Goal: Complete application form

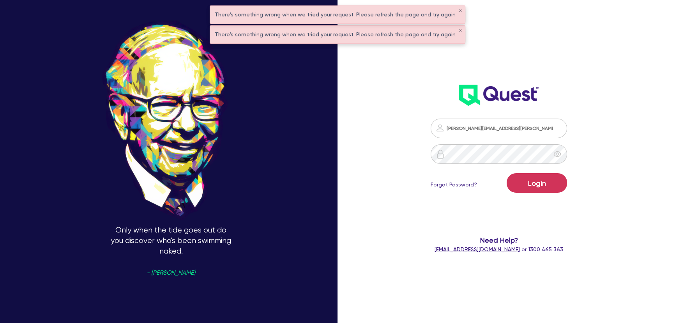
click at [529, 194] on div "Login Forgot Password?" at bounding box center [498, 184] width 136 height 23
click at [529, 188] on button "Login" at bounding box center [536, 182] width 60 height 19
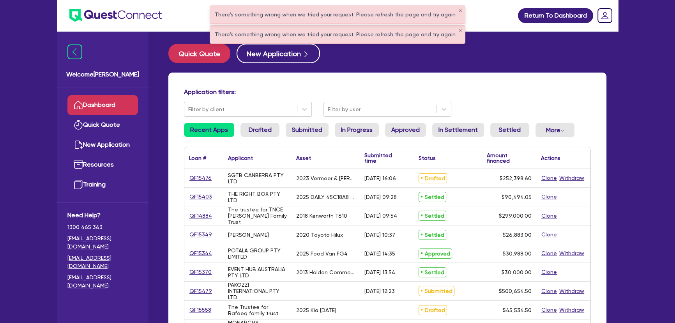
click at [120, 14] on img at bounding box center [115, 15] width 92 height 13
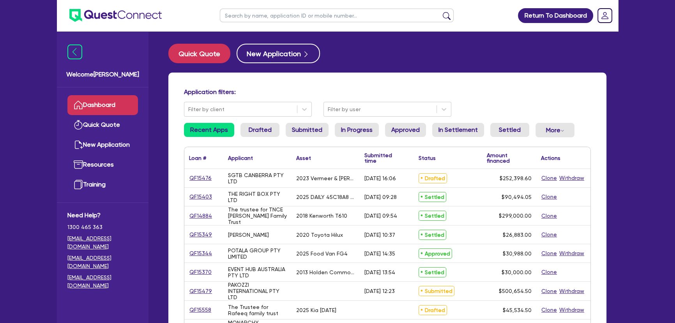
click at [307, 19] on input "text" at bounding box center [337, 16] width 234 height 14
type input "jawwad"
click at [440, 12] on button "submit" at bounding box center [446, 17] width 12 height 11
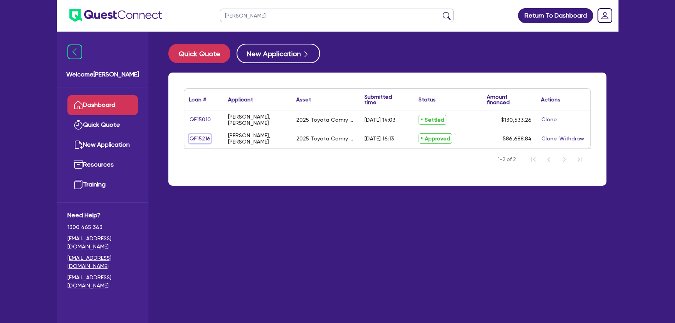
click at [194, 141] on link "QF15216" at bounding box center [200, 138] width 22 height 9
select select "Other"
select select "CARS_AND_LIGHT_TRUCKS"
select select "PASSENGER_VEHICLES"
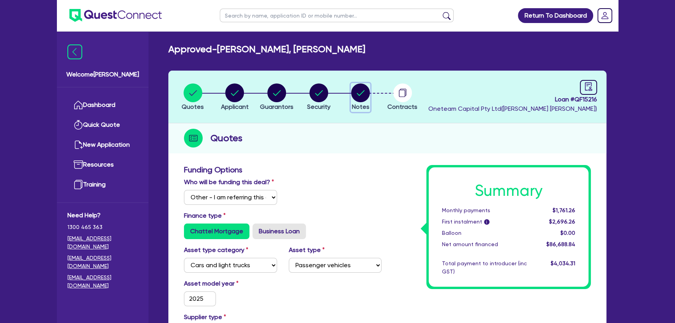
click at [366, 95] on circle "button" at bounding box center [360, 92] width 19 height 19
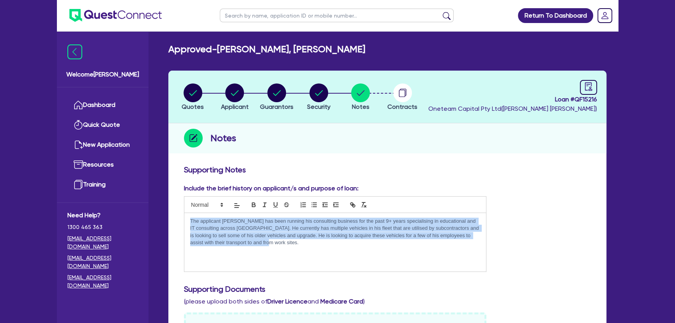
drag, startPoint x: 308, startPoint y: 245, endPoint x: 187, endPoint y: 220, distance: 123.8
click at [187, 220] on div "The applicant Jawwad has been running his consulting business for the past 9+ y…" at bounding box center [335, 242] width 302 height 58
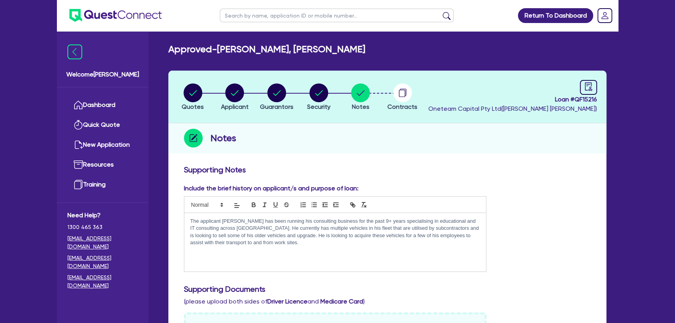
click at [413, 176] on div "Supporting Notes" at bounding box center [387, 171] width 418 height 12
click at [409, 93] on circle "button" at bounding box center [402, 92] width 19 height 19
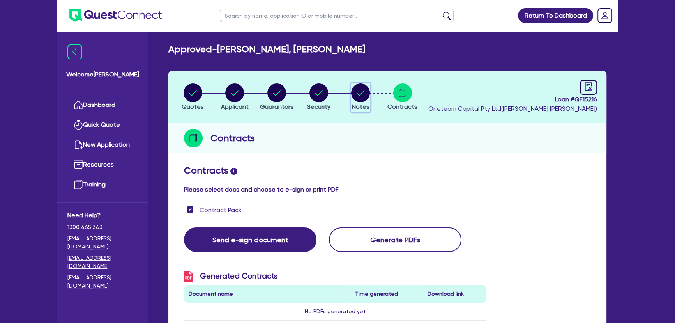
click at [351, 98] on icon "button" at bounding box center [360, 92] width 19 height 19
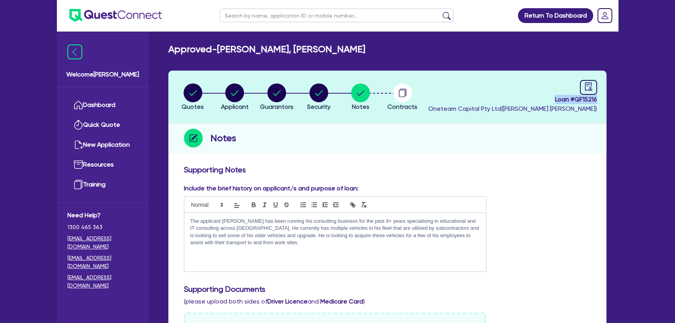
drag, startPoint x: 553, startPoint y: 99, endPoint x: 611, endPoint y: 99, distance: 57.7
copy span "Loan # QF15216"
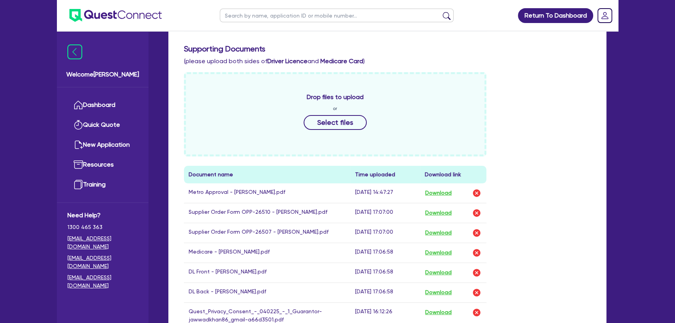
scroll to position [283, 0]
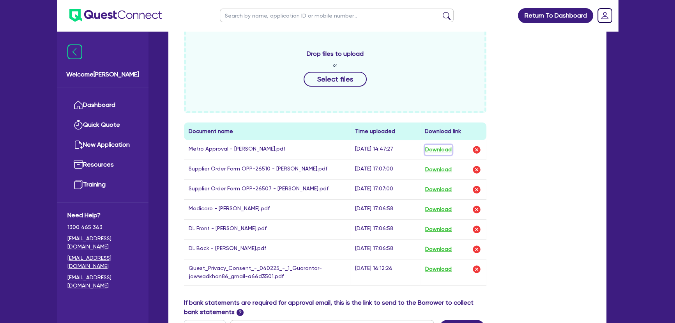
click at [437, 146] on button "Download" at bounding box center [438, 150] width 27 height 10
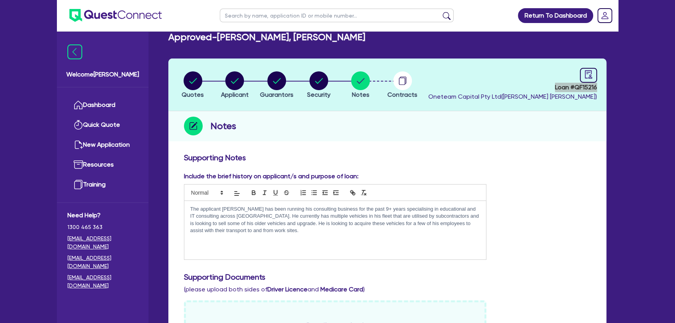
scroll to position [0, 0]
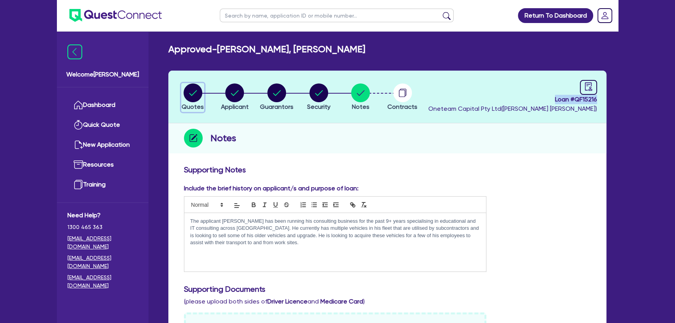
click at [188, 100] on circle "button" at bounding box center [192, 92] width 19 height 19
select select "Other"
select select "CARS_AND_LIGHT_TRUCKS"
select select "PASSENGER_VEHICLES"
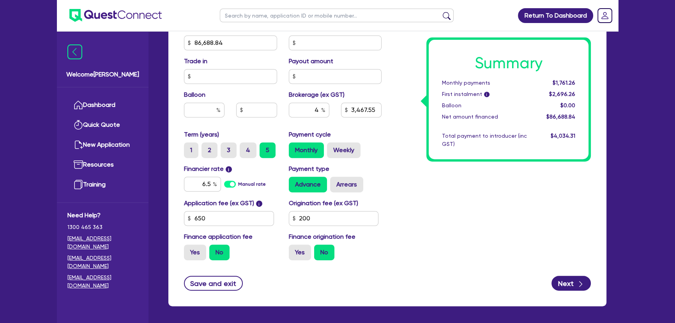
scroll to position [390, 0]
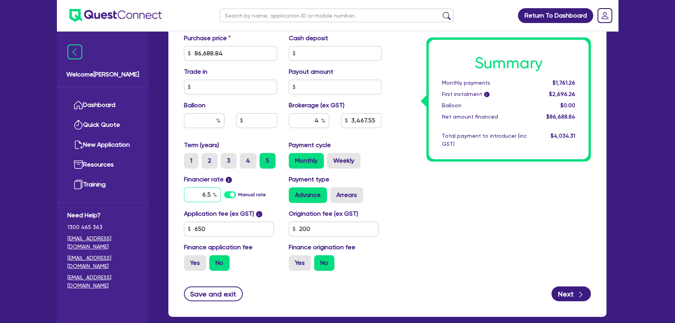
click at [203, 189] on input "6.5" at bounding box center [202, 194] width 37 height 15
type input "86,688.84"
type input "3,467.55"
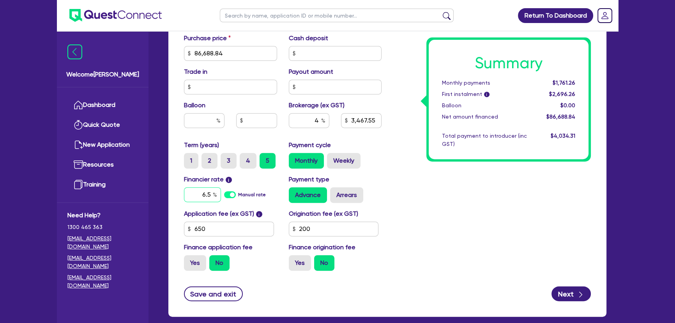
type input "6"
type input "86,688.84"
type input "3,467.55"
type input "6."
type input "86,688.84"
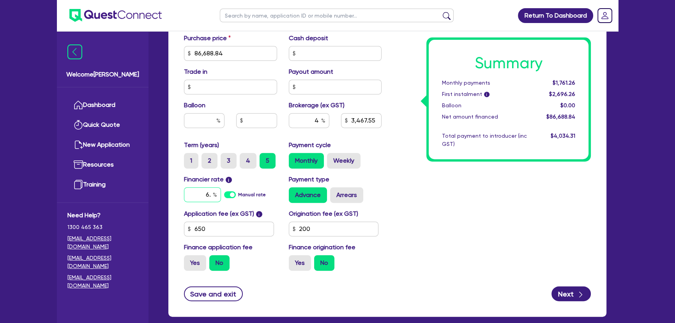
type input "3,467.55"
type input "6.8"
type input "86,688.84"
type input "3,467.55"
click at [464, 247] on div "Summary Monthly payments $1,761.26 First instalment i $2,696.26 Balloon $0.00 N…" at bounding box center [491, 25] width 209 height 501
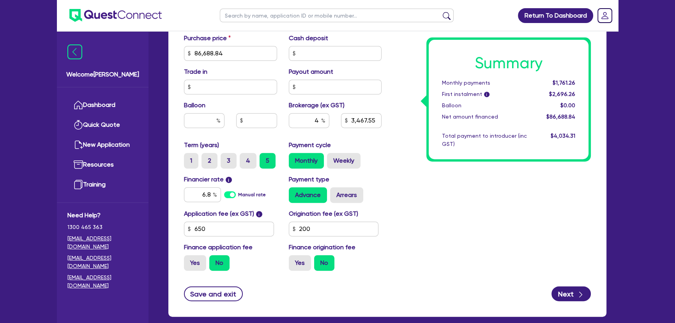
type input "86,688.84"
type input "3,467.55"
click at [215, 229] on input "650" at bounding box center [229, 228] width 90 height 15
type input "86,688.84"
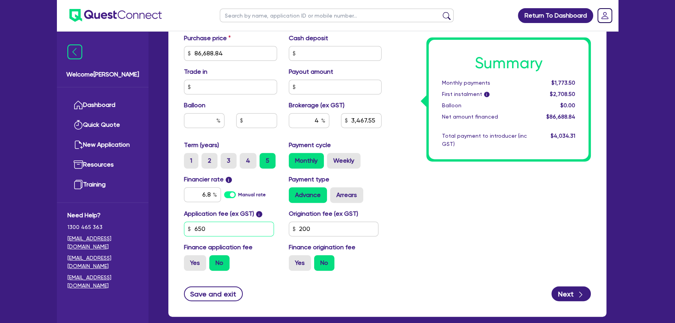
type input "3,467.55"
type input "2"
type input "86,688.84"
type input "3,467.55"
type input "27"
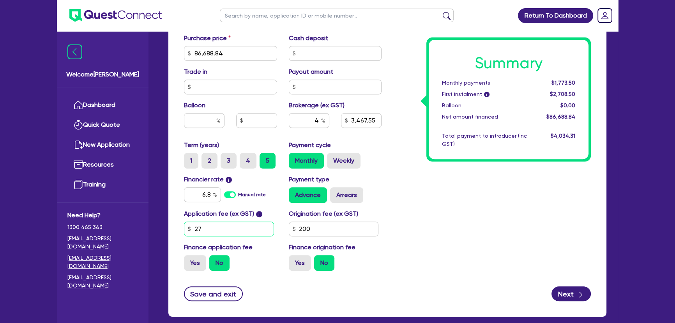
type input "86,688.84"
type input "3,467.55"
type input "275"
type input "86,688.84"
type input "3,467.55"
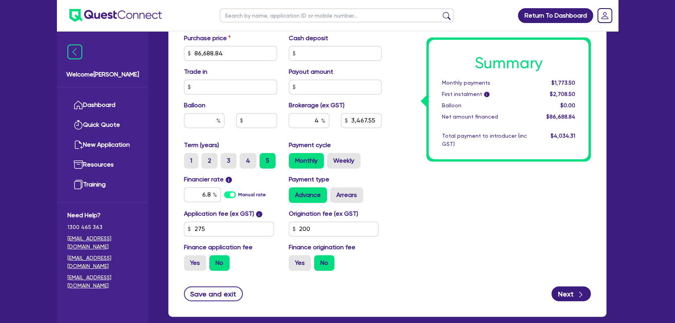
click at [420, 221] on div "Summary Monthly payments $1,773.50 First instalment i $2,708.50 Balloon $0.00 N…" at bounding box center [491, 25] width 209 height 501
type input "86,688.84"
type input "3,467.55"
click at [561, 291] on button "Next" at bounding box center [570, 293] width 39 height 15
type input "86,688.84"
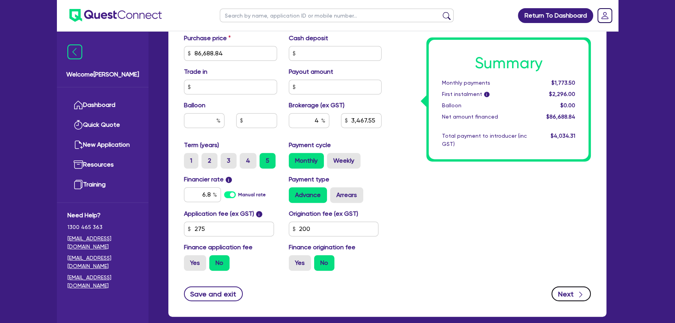
type input "3,467.55"
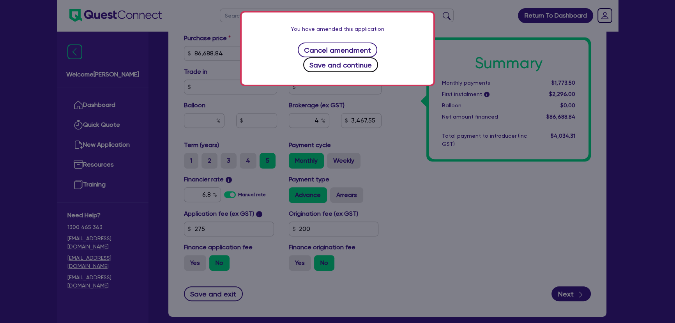
click at [374, 57] on button "Save and continue" at bounding box center [340, 64] width 75 height 15
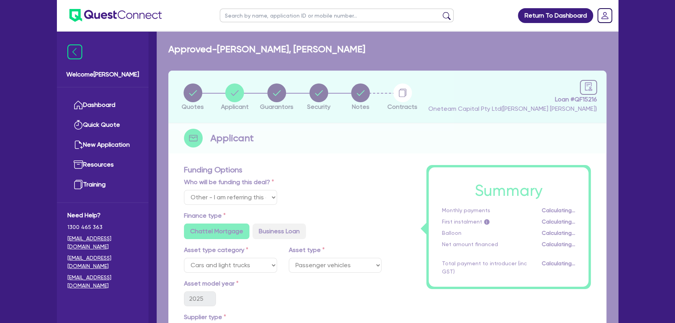
select select "SOLE_TRADER"
select select "PROFESSIONAL"
select select "ACCOUNTANTS"
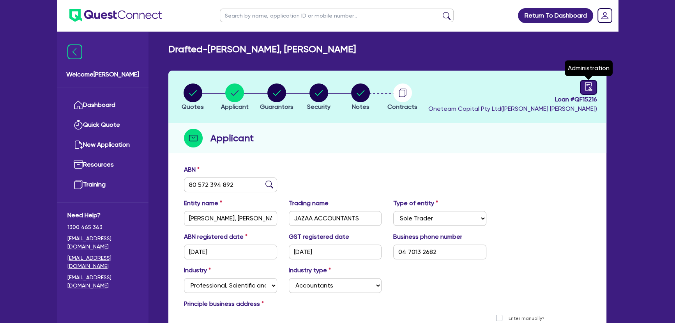
click at [591, 85] on icon "audit" at bounding box center [588, 86] width 7 height 8
select select "DRAFTED_AMENDED"
select select "Metro Finance"
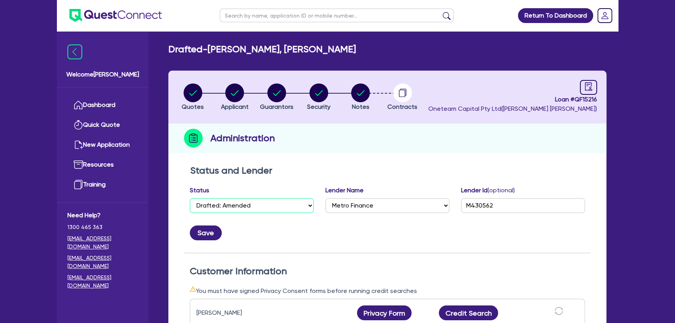
click at [267, 207] on select "Select Quoted Drafted: New Drafted: Amended Submitted: New Submitted: Amended I…" at bounding box center [252, 205] width 124 height 15
select select "APPROVED_WAITING_FOR_MORE_INFO"
click at [190, 198] on select "Select Quoted Drafted: New Drafted: Amended Submitted: New Submitted: Amended I…" at bounding box center [252, 205] width 124 height 15
click at [206, 230] on button "Save" at bounding box center [206, 232] width 32 height 15
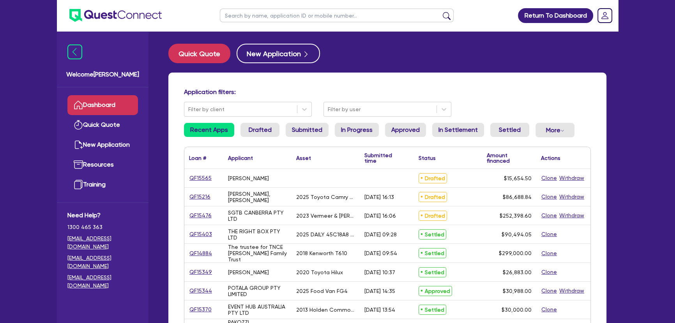
click at [265, 12] on input "text" at bounding box center [337, 16] width 234 height 14
paste input "QF15476"
type input "QF15476"
click at [440, 12] on button "submit" at bounding box center [446, 17] width 12 height 11
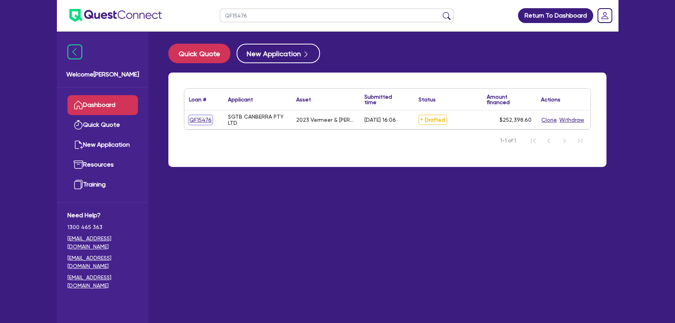
click at [203, 117] on link "QF15476" at bounding box center [200, 119] width 23 height 9
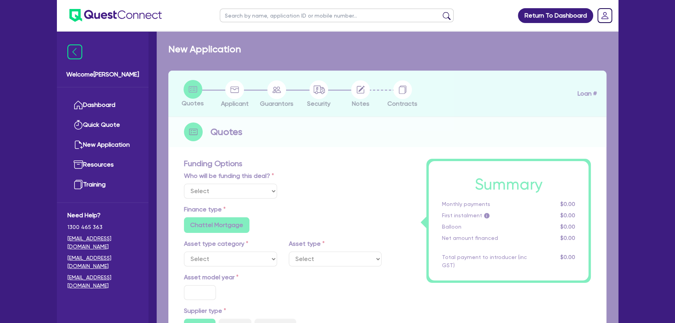
select select "Other"
select select "PRIMARY_ASSETS"
type input "2023"
radio input "true"
type input "254,898.6"
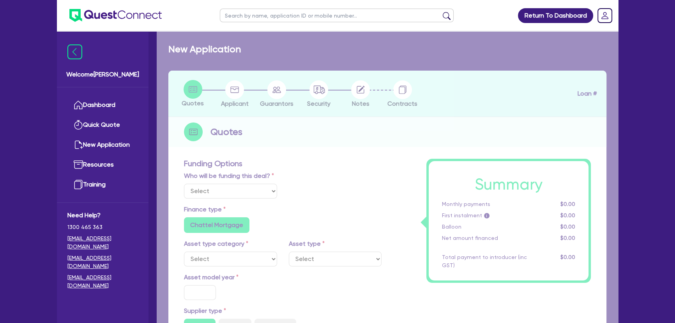
type input "2,500"
type input "2"
type input "5,047.97"
type input "6.85"
type input "900"
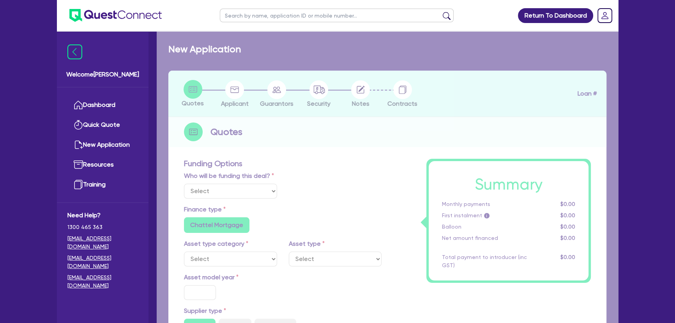
radio input "false"
select select "YELLOW_GOODS_AND_EXCAVATORS"
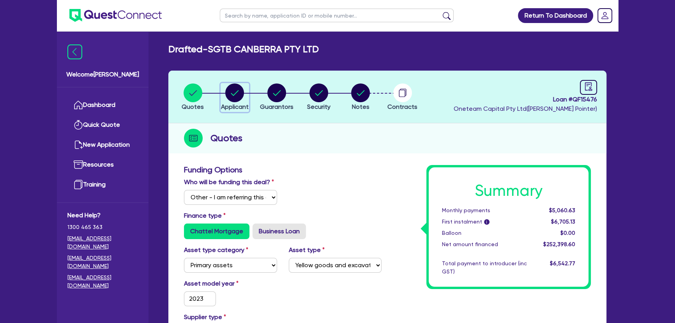
click at [229, 85] on icon "button" at bounding box center [234, 92] width 19 height 19
select select "COMPANY"
select select "BUILDING_CONSTRUCTION"
select select "TRADES_SERVICES_BUSINESSES_GOVERNMENT"
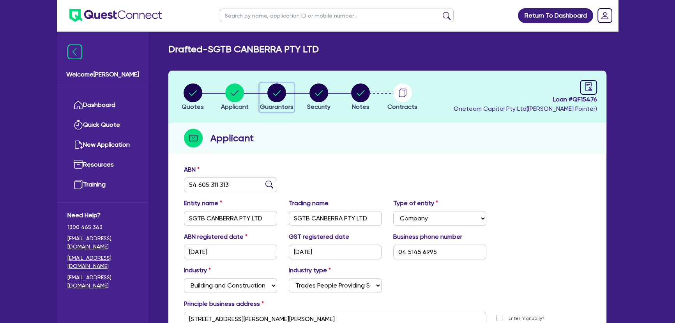
click at [281, 98] on circle "button" at bounding box center [276, 92] width 19 height 19
select select "MRS"
select select "ACT"
select select "MARRIED"
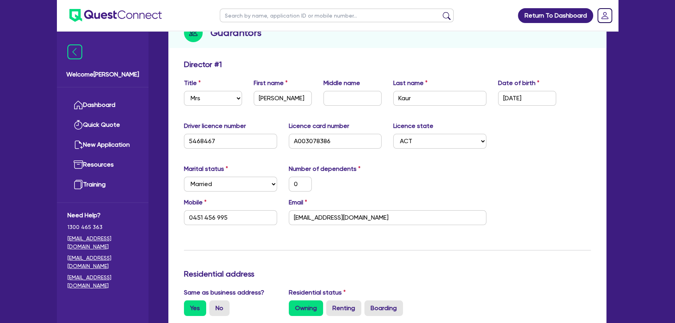
scroll to position [71, 0]
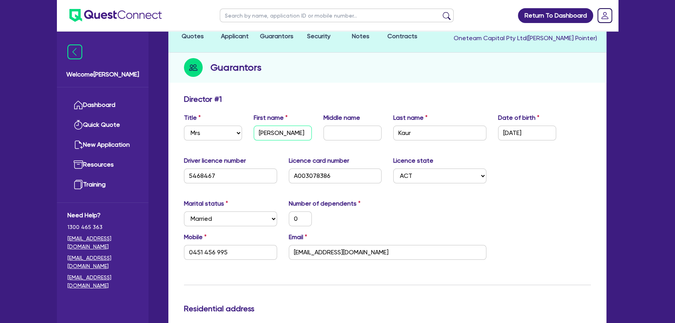
drag, startPoint x: 300, startPoint y: 134, endPoint x: 259, endPoint y: 136, distance: 41.3
click at [259, 136] on input "Sumanpreet" at bounding box center [283, 132] width 58 height 15
drag, startPoint x: 425, startPoint y: 133, endPoint x: 388, endPoint y: 134, distance: 37.0
click at [388, 134] on div "Last name Kaur" at bounding box center [439, 126] width 105 height 27
drag, startPoint x: 374, startPoint y: 253, endPoint x: 293, endPoint y: 257, distance: 81.1
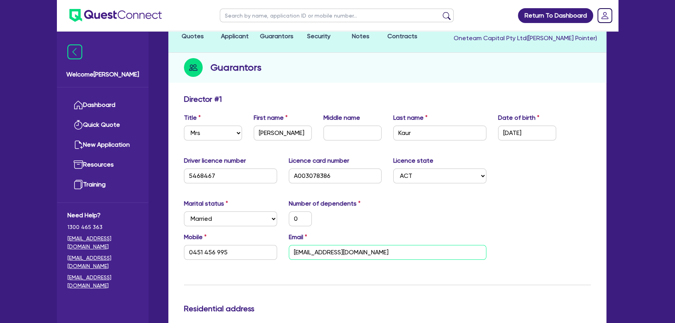
click at [293, 257] on input "admin@sgtbcanberra.com" at bounding box center [387, 252] width 197 height 15
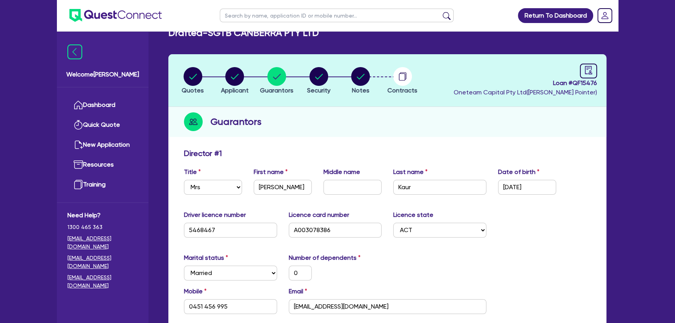
scroll to position [0, 0]
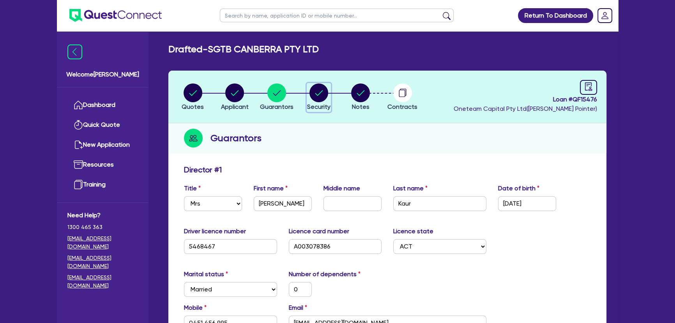
click at [316, 90] on circle "button" at bounding box center [318, 92] width 19 height 19
select select "PRIMARY_ASSETS"
select select "YELLOW_GOODS_AND_EXCAVATORS"
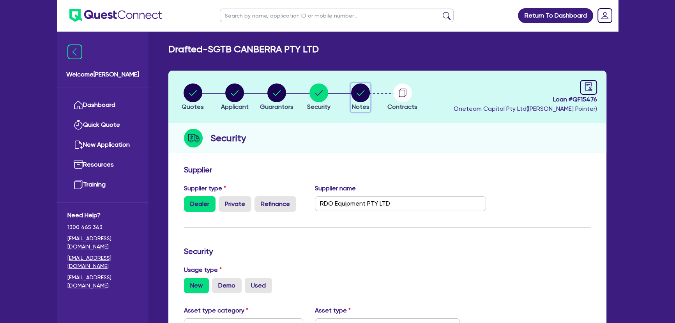
click at [358, 91] on circle "button" at bounding box center [360, 92] width 19 height 19
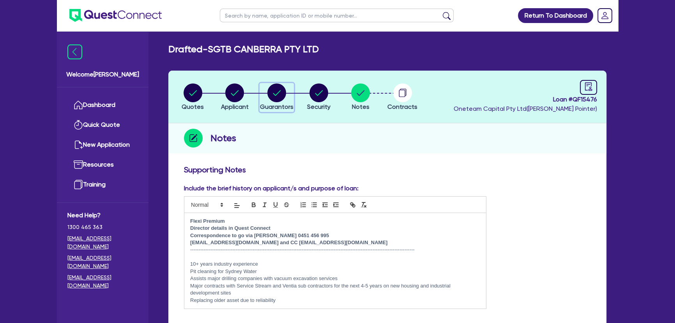
click at [268, 94] on circle "button" at bounding box center [276, 92] width 19 height 19
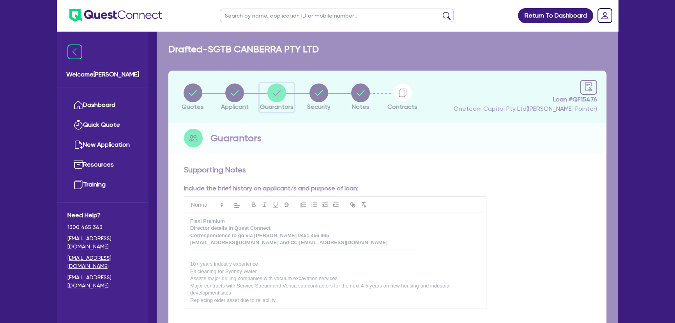
select select "MRS"
select select "ACT"
select select "MARRIED"
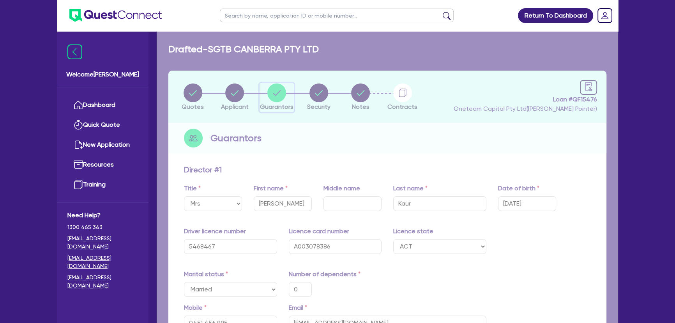
type input "0"
type input "0451 456 995"
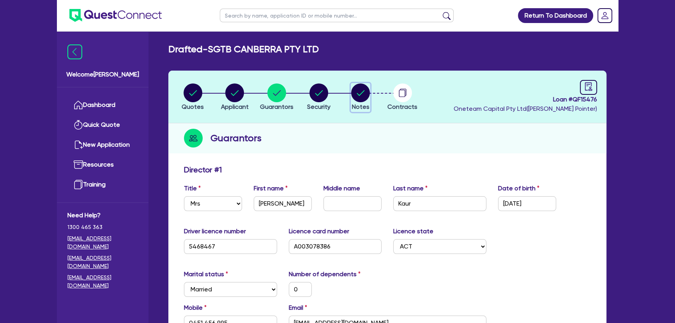
click at [363, 95] on circle "button" at bounding box center [360, 92] width 19 height 19
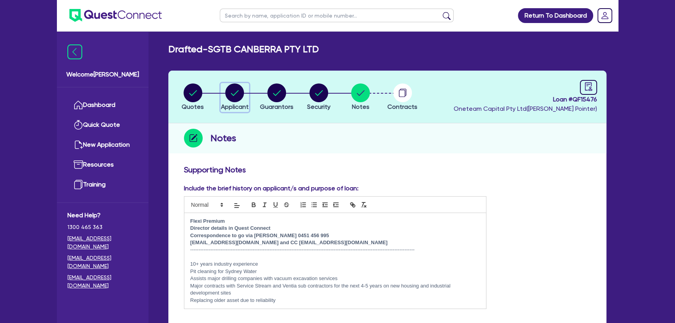
click at [234, 95] on circle "button" at bounding box center [234, 92] width 19 height 19
select select "COMPANY"
select select "BUILDING_CONSTRUCTION"
select select "TRADES_SERVICES_BUSINESSES_GOVERNMENT"
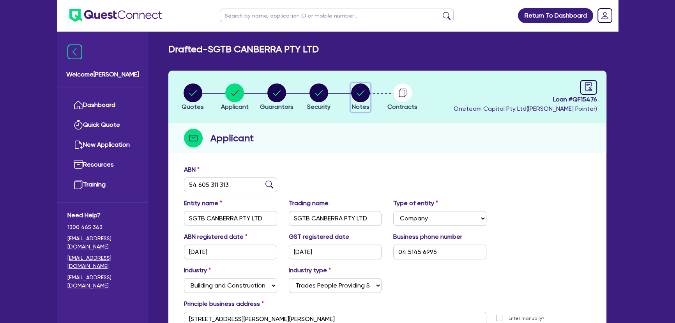
click at [354, 94] on circle "button" at bounding box center [360, 92] width 19 height 19
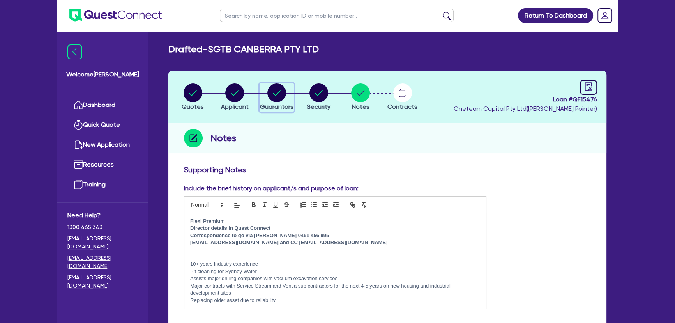
click at [281, 90] on circle "button" at bounding box center [276, 92] width 19 height 19
select select "MRS"
select select "ACT"
select select "MARRIED"
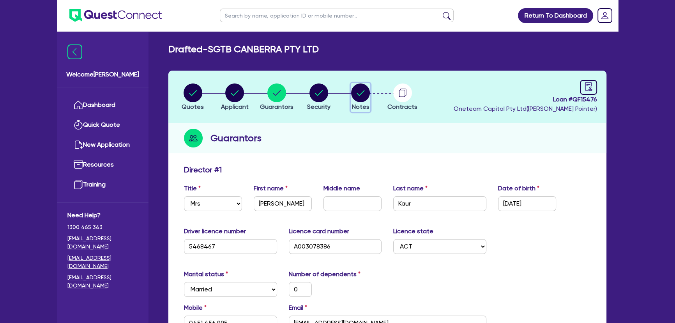
click at [356, 94] on circle "button" at bounding box center [360, 92] width 19 height 19
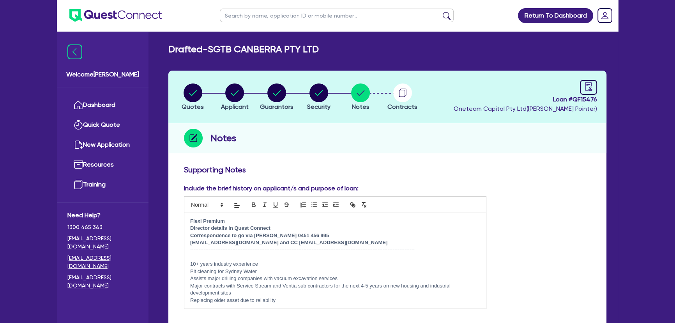
click at [208, 96] on li "Quotes" at bounding box center [193, 96] width 42 height 27
click at [196, 93] on circle "button" at bounding box center [192, 92] width 19 height 19
select select "Other"
select select "PRIMARY_ASSETS"
select select "YELLOW_GOODS_AND_EXCAVATORS"
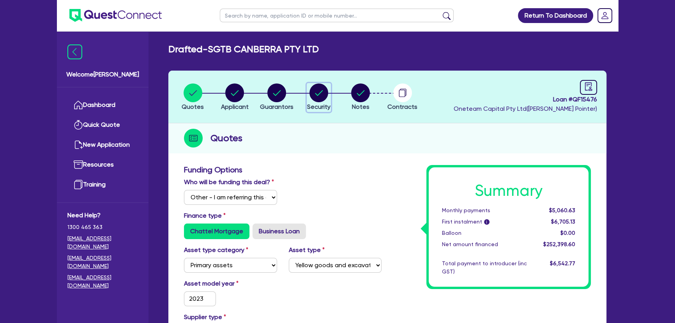
click at [310, 101] on icon "button" at bounding box center [318, 92] width 19 height 19
select select "PRIMARY_ASSETS"
select select "YELLOW_GOODS_AND_EXCAVATORS"
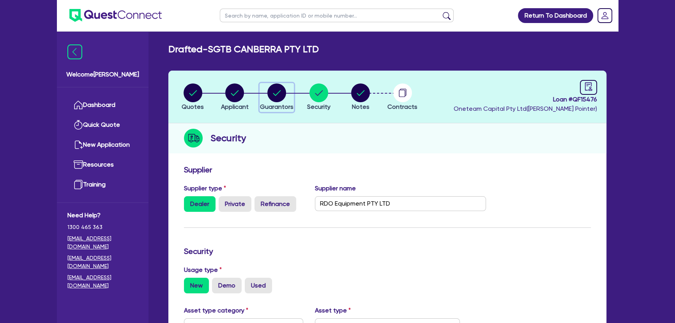
click at [269, 90] on circle "button" at bounding box center [276, 92] width 19 height 19
select select "MRS"
select select "ACT"
select select "MARRIED"
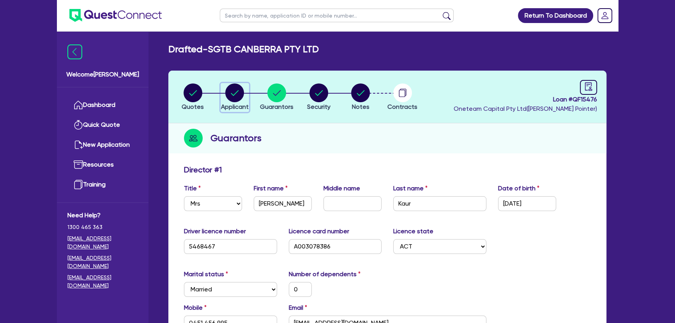
click at [232, 83] on icon "button" at bounding box center [234, 92] width 19 height 19
select select "COMPANY"
select select "BUILDING_CONSTRUCTION"
select select "TRADES_SERVICES_BUSINESSES_GOVERNMENT"
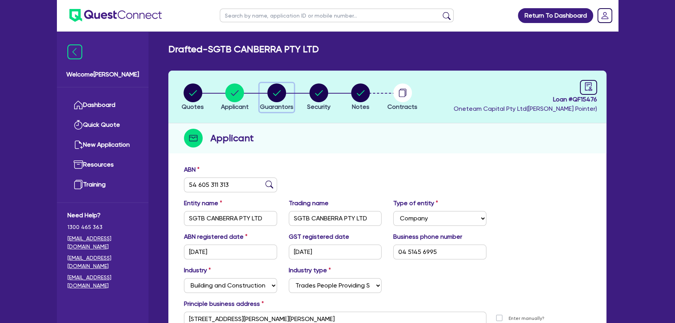
click at [269, 92] on circle "button" at bounding box center [276, 92] width 19 height 19
select select "MRS"
select select "ACT"
select select "MARRIED"
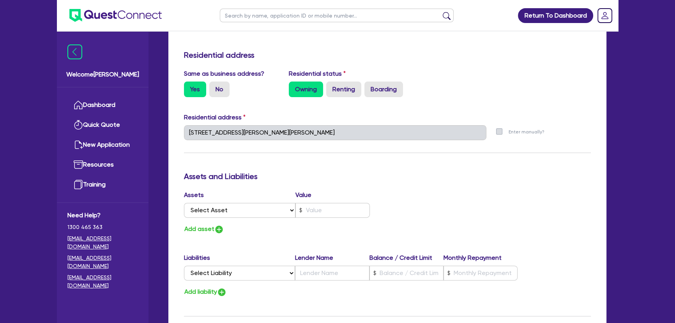
scroll to position [390, 0]
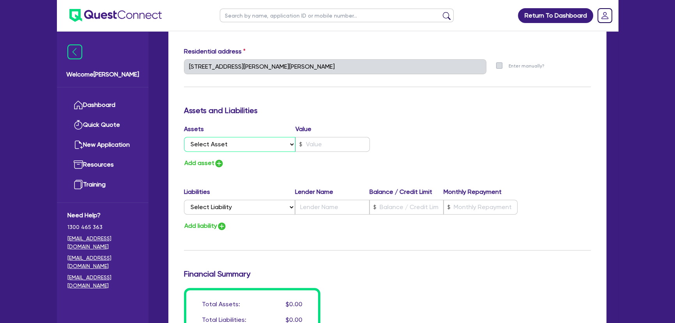
click at [284, 141] on select "Select Asset Cash Property Investment property Vehicle Truck Trailer Equipment …" at bounding box center [239, 144] width 111 height 15
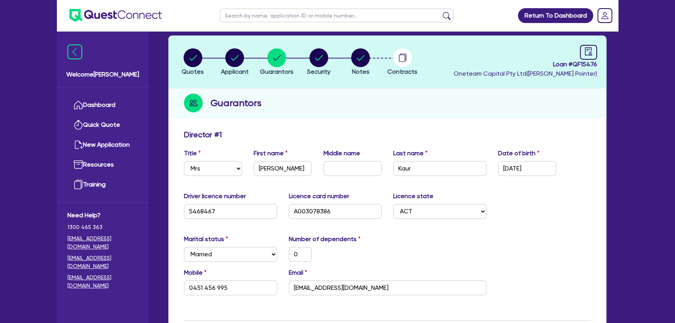
scroll to position [0, 0]
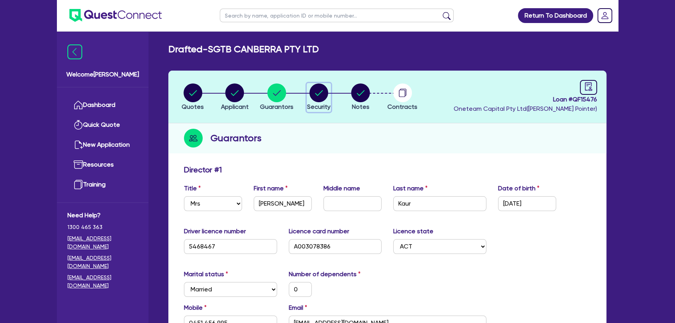
click at [318, 91] on circle "button" at bounding box center [318, 92] width 19 height 19
select select "PRIMARY_ASSETS"
select select "YELLOW_GOODS_AND_EXCAVATORS"
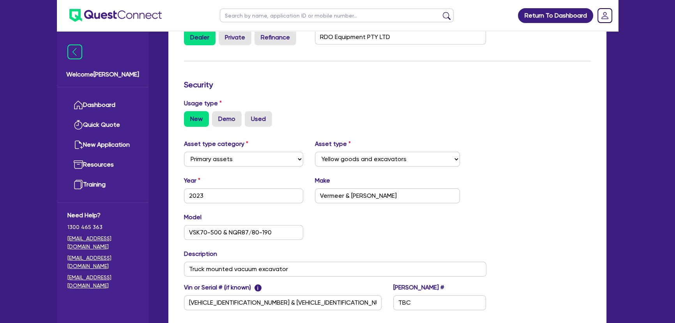
scroll to position [179, 0]
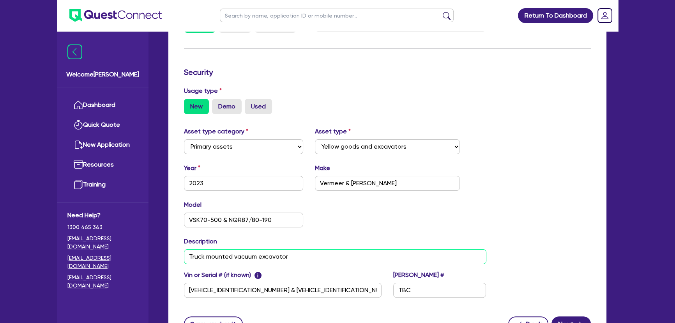
drag, startPoint x: 336, startPoint y: 253, endPoint x: 182, endPoint y: 252, distance: 154.7
click at [182, 252] on div "Description Truck mounted vacuum excavator" at bounding box center [335, 249] width 314 height 27
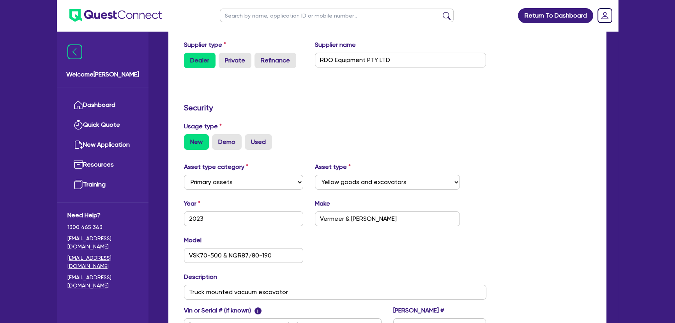
scroll to position [0, 0]
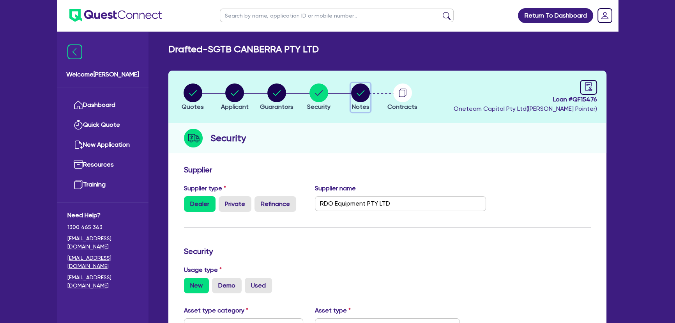
click at [363, 99] on circle "button" at bounding box center [360, 92] width 19 height 19
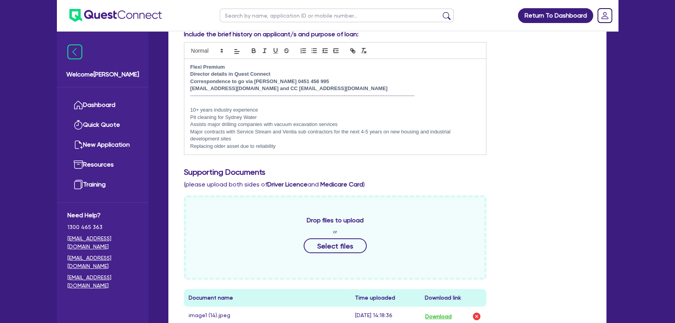
scroll to position [141, 0]
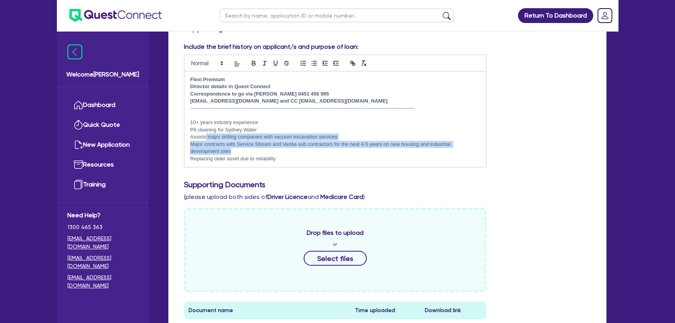
drag, startPoint x: 309, startPoint y: 153, endPoint x: 204, endPoint y: 135, distance: 106.3
click at [204, 135] on div "Flexi Premium Director details in Quest Connect Correspondence to go via Hardee…" at bounding box center [335, 118] width 302 height 95
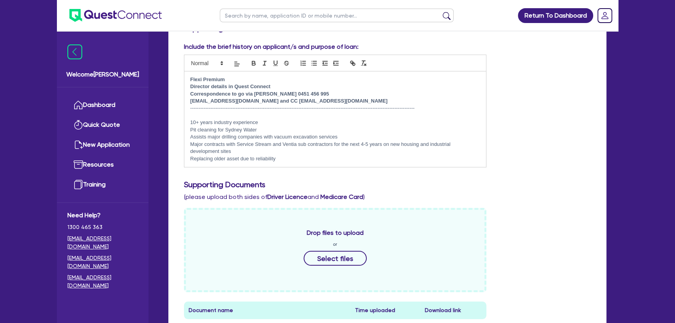
click at [304, 159] on p "Replacing older asset due to reliability" at bounding box center [335, 158] width 290 height 7
drag, startPoint x: 294, startPoint y: 160, endPoint x: 177, endPoint y: 123, distance: 123.2
click at [177, 123] on div "Supporting Notes Include the brief history on applicant/s and purpose of loan: …" at bounding box center [387, 275] width 438 height 513
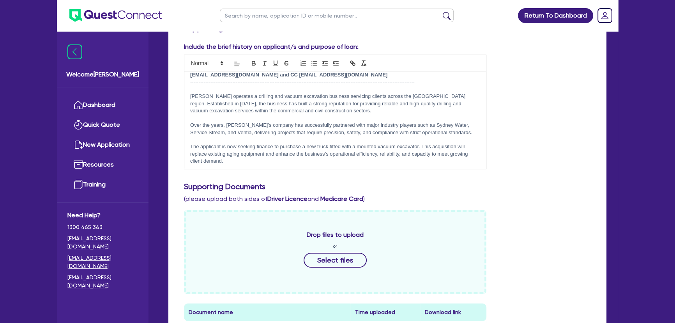
scroll to position [27, 0]
click at [246, 163] on p "The applicant is now seeking finance to purchase a new truck fitted with a moun…" at bounding box center [335, 152] width 290 height 21
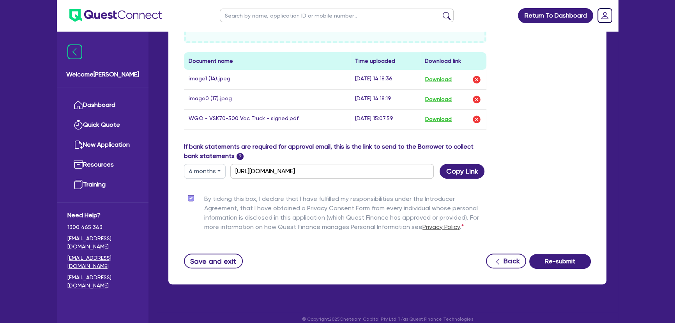
scroll to position [400, 0]
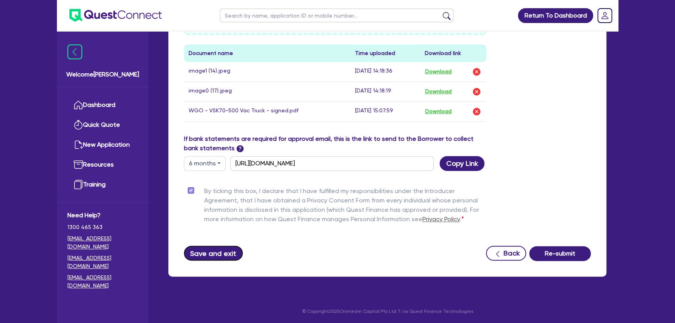
click at [214, 249] on button "Save and exit" at bounding box center [213, 252] width 59 height 15
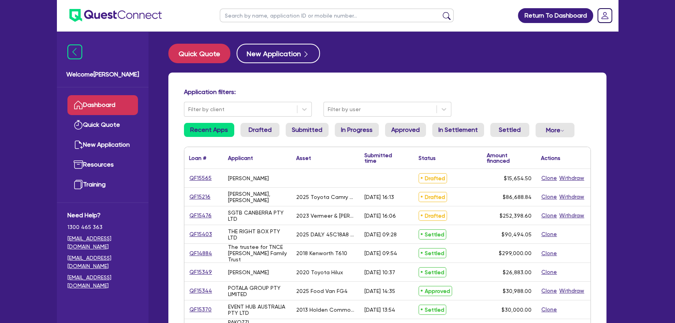
click at [312, 14] on input "text" at bounding box center [337, 16] width 234 height 14
click at [327, 16] on input "text" at bounding box center [337, 16] width 234 height 14
paste input "QF15476"
type input "QF15476"
click at [440, 12] on button "submit" at bounding box center [446, 17] width 12 height 11
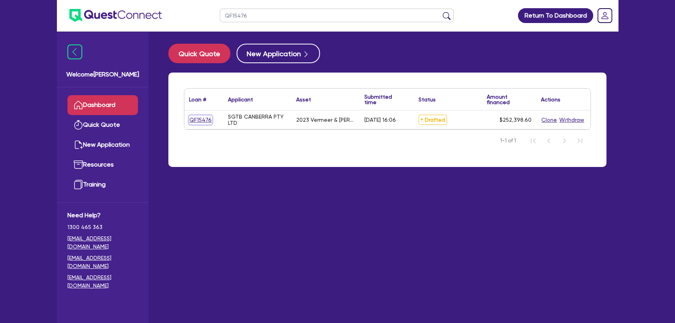
click at [192, 122] on link "QF15476" at bounding box center [200, 119] width 23 height 9
select select "Other"
select select "PRIMARY_ASSETS"
select select "YELLOW_GOODS_AND_EXCAVATORS"
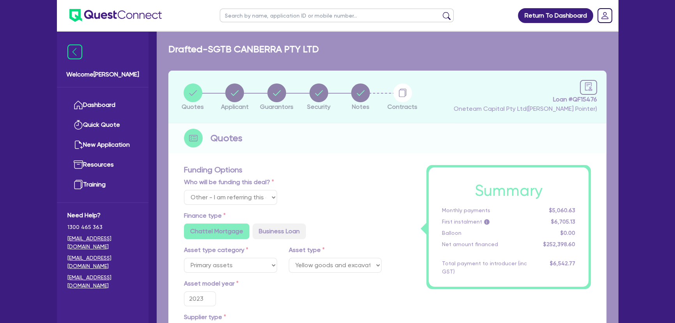
type input "254,898.6"
type input "2,500"
type input "5,047.97"
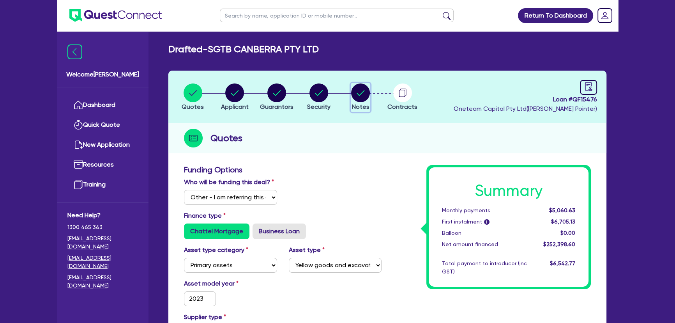
click at [351, 102] on button "Notes" at bounding box center [360, 97] width 19 height 29
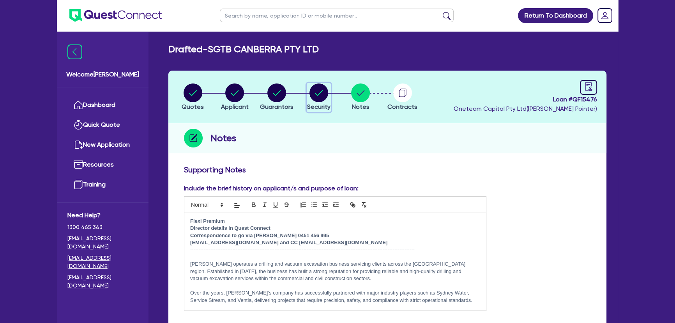
click at [310, 100] on icon "button" at bounding box center [318, 92] width 19 height 19
select select "PRIMARY_ASSETS"
select select "YELLOW_GOODS_AND_EXCAVATORS"
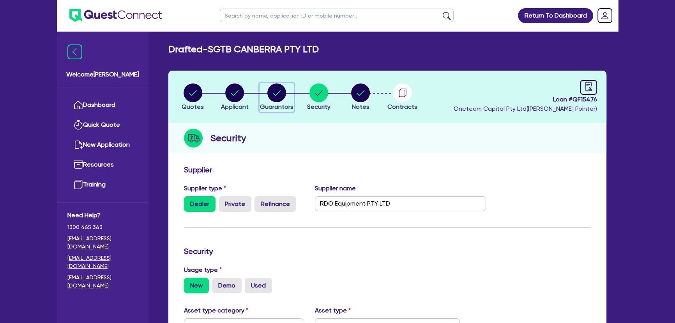
click at [275, 98] on circle "button" at bounding box center [276, 92] width 19 height 19
select select "MRS"
select select "ACT"
select select "MARRIED"
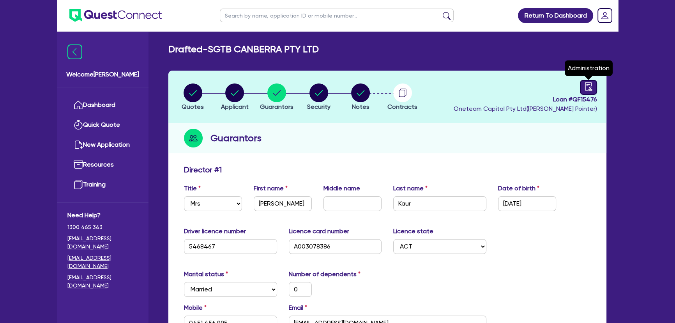
click at [589, 85] on icon "audit" at bounding box center [588, 86] width 9 height 9
select select "DRAFTED_AMENDED"
select select "Other"
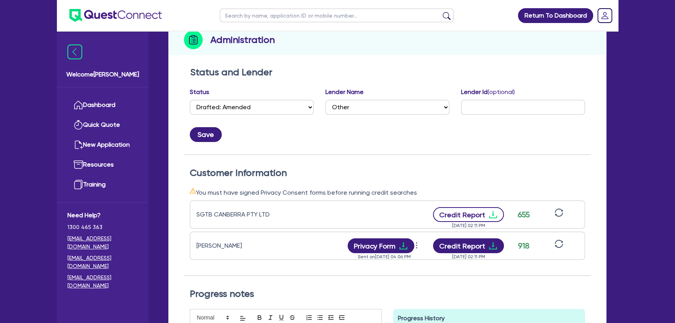
scroll to position [106, 0]
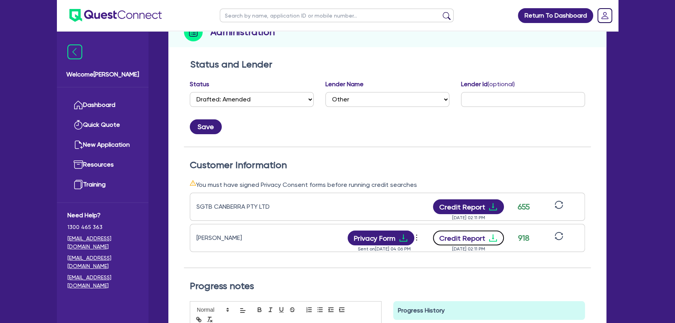
click at [492, 240] on icon "download" at bounding box center [493, 237] width 8 height 7
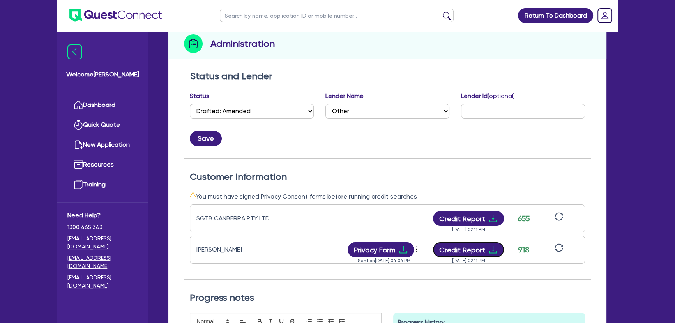
scroll to position [0, 0]
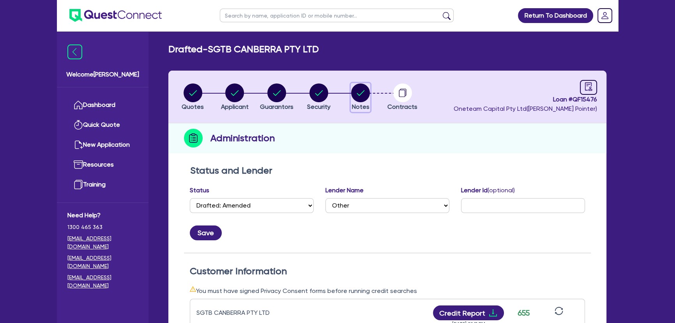
click at [355, 101] on icon "button" at bounding box center [360, 92] width 19 height 19
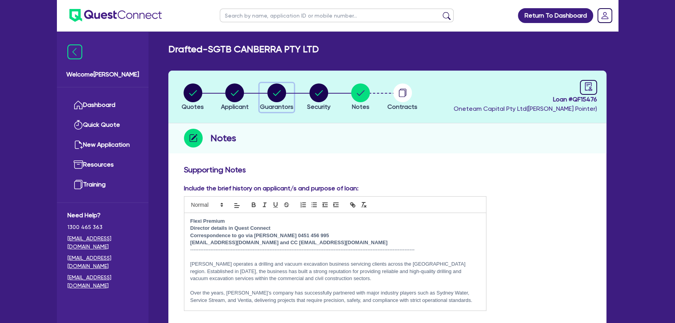
click at [273, 94] on circle "button" at bounding box center [276, 92] width 19 height 19
select select "MRS"
select select "ACT"
select select "MARRIED"
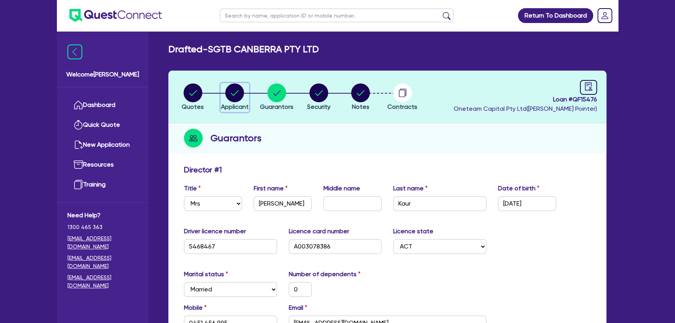
click at [236, 94] on circle "button" at bounding box center [234, 92] width 19 height 19
select select "COMPANY"
select select "BUILDING_CONSTRUCTION"
select select "TRADES_SERVICES_BUSINESSES_GOVERNMENT"
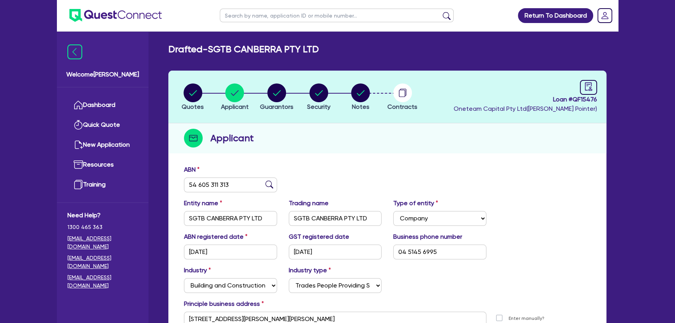
click at [331, 93] on li "Security" at bounding box center [319, 96] width 42 height 27
drag, startPoint x: 316, startPoint y: 95, endPoint x: 312, endPoint y: 100, distance: 6.6
click at [316, 102] on button "Security" at bounding box center [319, 97] width 24 height 29
select select "PRIMARY_ASSETS"
select select "YELLOW_GOODS_AND_EXCAVATORS"
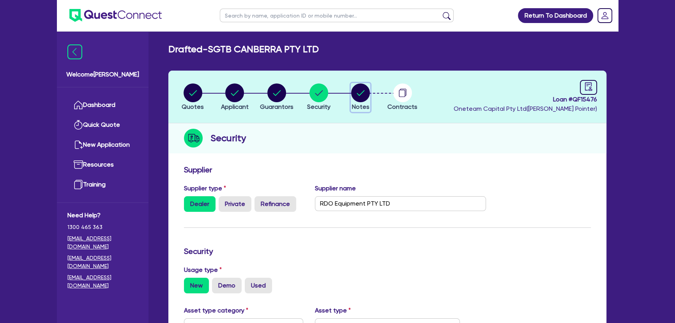
click at [360, 98] on circle "button" at bounding box center [360, 92] width 19 height 19
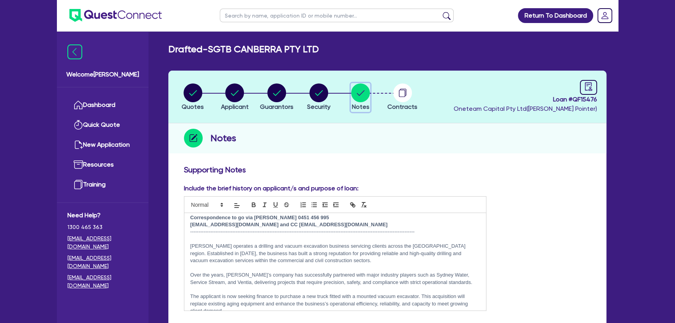
scroll to position [27, 0]
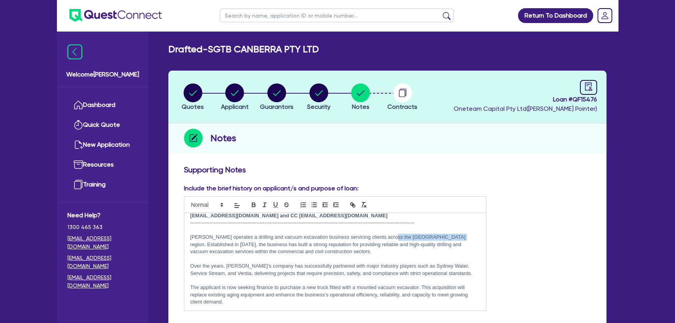
drag, startPoint x: 390, startPoint y: 236, endPoint x: 449, endPoint y: 237, distance: 58.8
click at [449, 237] on p "Sumanpreet operates a drilling and vacuum excavation business servicing clients…" at bounding box center [335, 243] width 290 height 21
click at [442, 238] on p "Sumanpreet operates a drilling and vacuum excavation business servicing clients…" at bounding box center [335, 243] width 290 height 21
click at [407, 238] on p "Sumanpreet operates a drilling and vacuum excavation business servicing clients…" at bounding box center [335, 243] width 290 height 21
drag, startPoint x: 389, startPoint y: 237, endPoint x: 449, endPoint y: 236, distance: 60.0
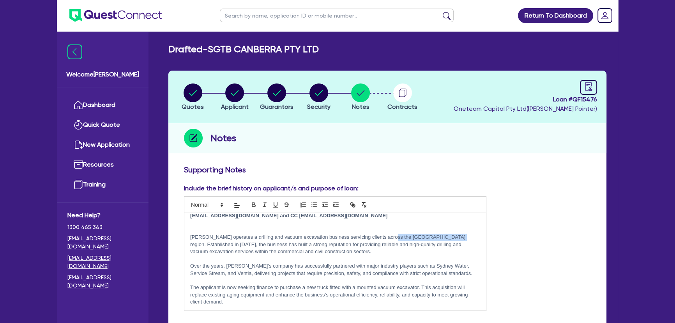
click at [449, 236] on p "Sumanpreet operates a drilling and vacuum excavation business servicing clients…" at bounding box center [335, 243] width 290 height 21
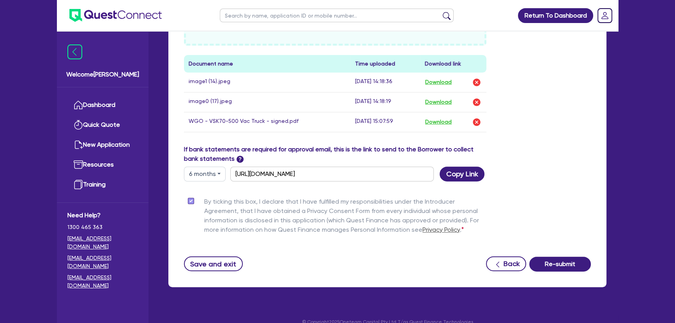
scroll to position [400, 0]
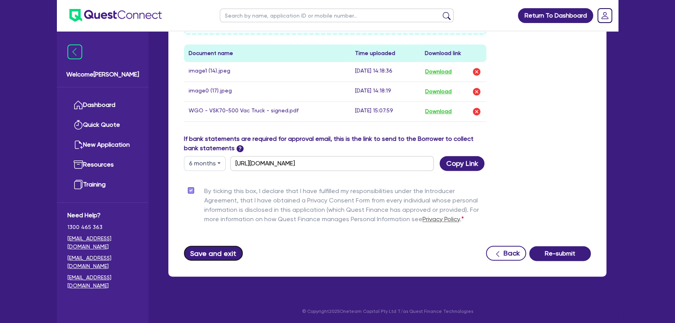
click at [219, 250] on button "Save and exit" at bounding box center [213, 252] width 59 height 15
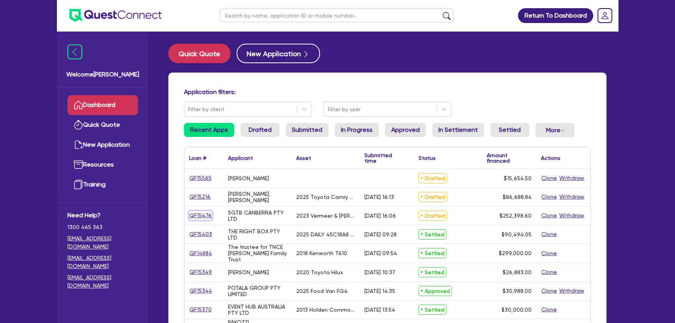
click at [206, 215] on link "QF15476" at bounding box center [200, 215] width 23 height 9
select select "Other"
select select "PRIMARY_ASSETS"
select select "YELLOW_GOODS_AND_EXCAVATORS"
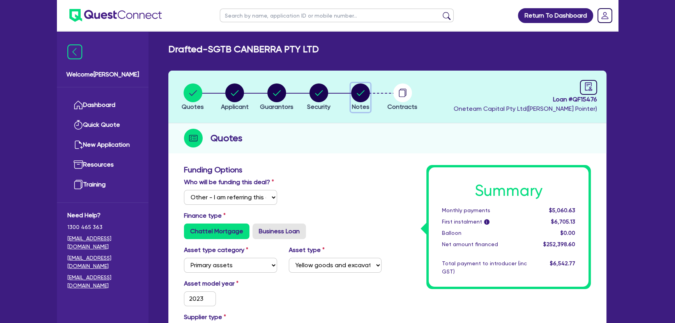
click at [367, 95] on circle "button" at bounding box center [360, 92] width 19 height 19
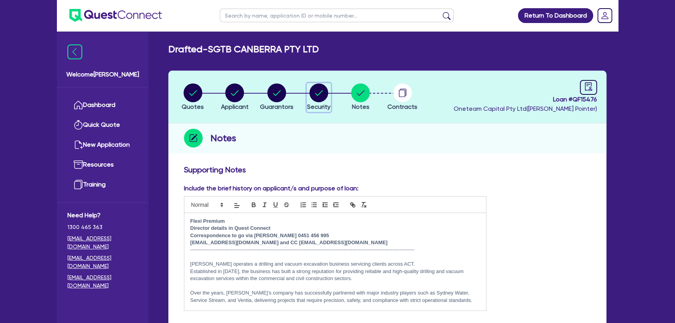
click at [315, 87] on circle "button" at bounding box center [318, 92] width 19 height 19
select select "PRIMARY_ASSETS"
select select "YELLOW_GOODS_AND_EXCAVATORS"
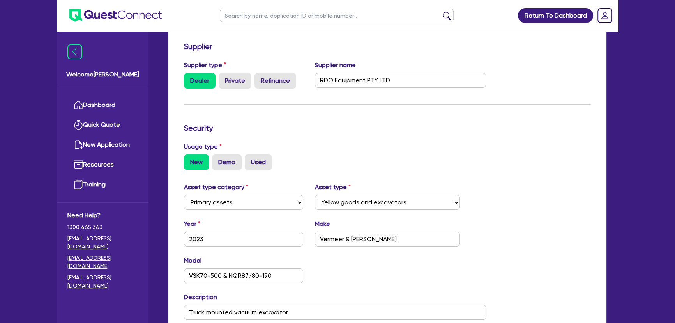
scroll to position [35, 0]
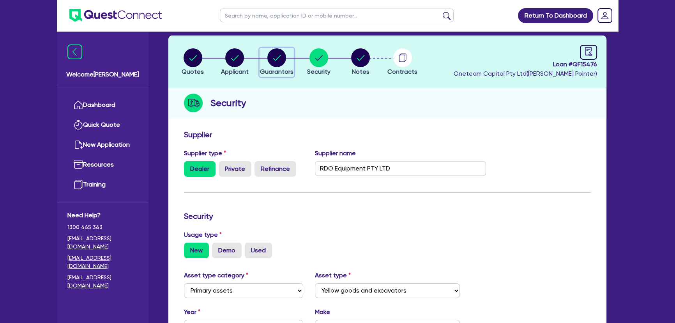
click at [280, 68] on span "Guarantors" at bounding box center [277, 71] width 34 height 7
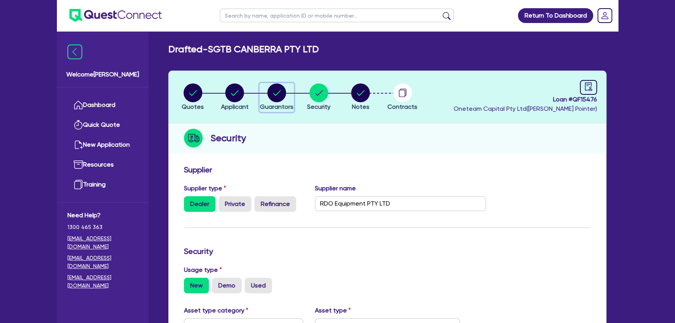
select select "MRS"
select select "ACT"
select select "MARRIED"
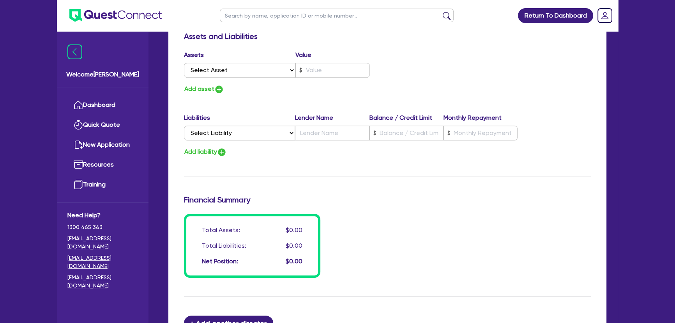
scroll to position [390, 0]
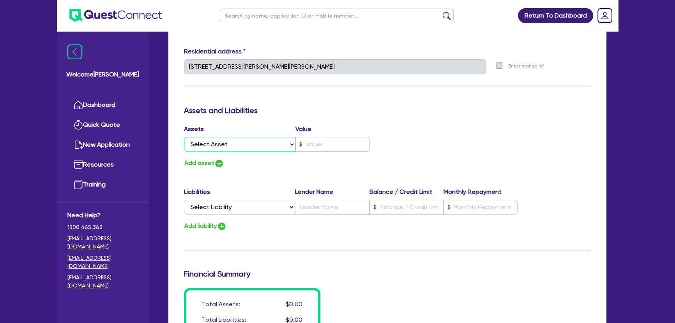
click at [262, 146] on select "Select Asset Cash Property Investment property Vehicle Truck Trailer Equipment …" at bounding box center [239, 144] width 111 height 15
select select "PROPERTY"
click at [184, 137] on select "Select Asset Cash Property Investment property Vehicle Truck Trailer Equipment …" at bounding box center [239, 144] width 111 height 15
type input "0"
type input "0451 456 995"
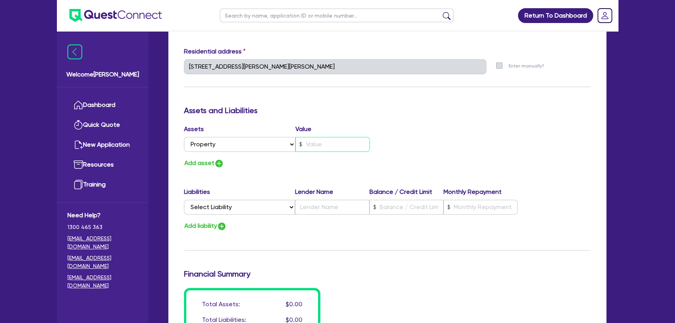
click at [331, 144] on input "text" at bounding box center [332, 144] width 74 height 15
type input "0"
type input "0451 456 995"
type input "1"
type input "0"
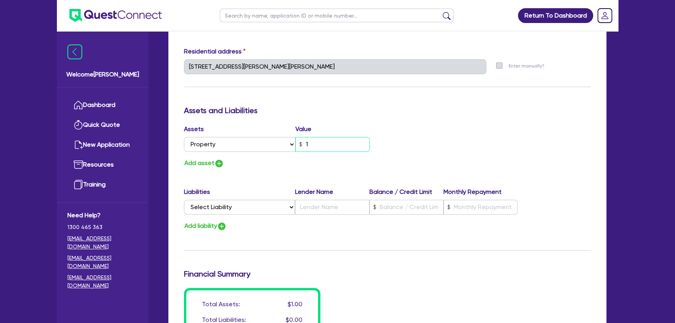
type input "0451 456 995"
type input "10"
type input "0"
type input "0451 456 995"
type input "100"
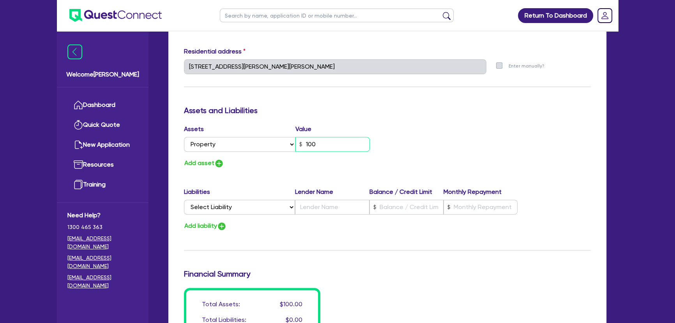
type input "0"
type input "0451 456 995"
type input "1,000"
type input "0"
type input "0451 456 995"
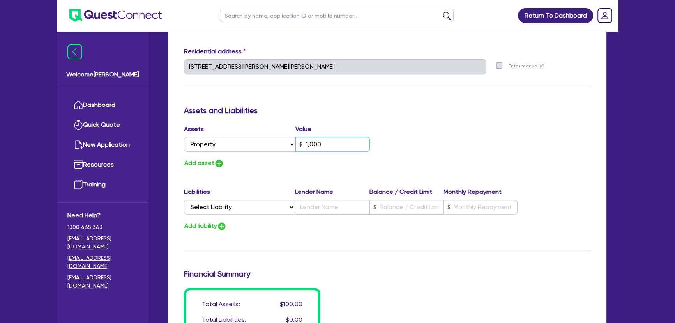
type input "10,000"
type input "0"
type input "0451 456 995"
type input "1,000,000"
type input "0"
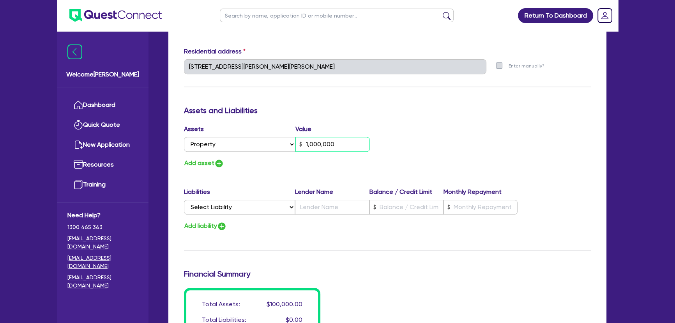
type input "0451 456 995"
type input "1,000,000"
click at [218, 163] on img "button" at bounding box center [218, 163] width 9 height 9
type input "0"
type input "0451 456 995"
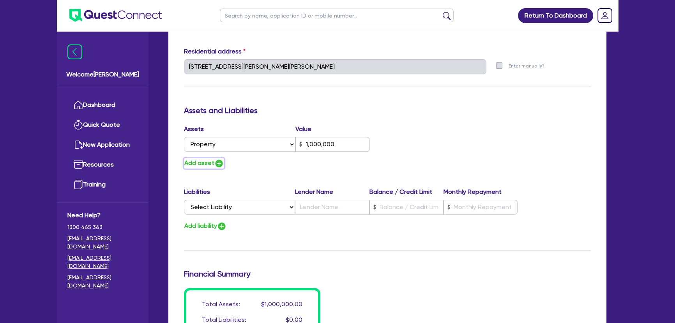
type input "1,000,000"
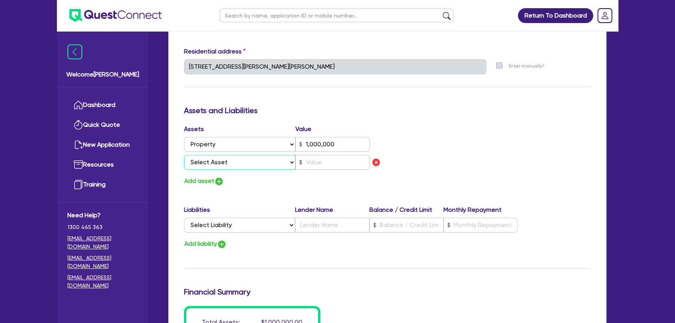
click at [220, 163] on select "Select Asset Cash Property Investment property Vehicle Truck Trailer Equipment …" at bounding box center [239, 162] width 111 height 15
click at [252, 230] on select "Select Liability Credit card Mortgage Investment property loan Vehicle loan Tru…" at bounding box center [239, 224] width 111 height 15
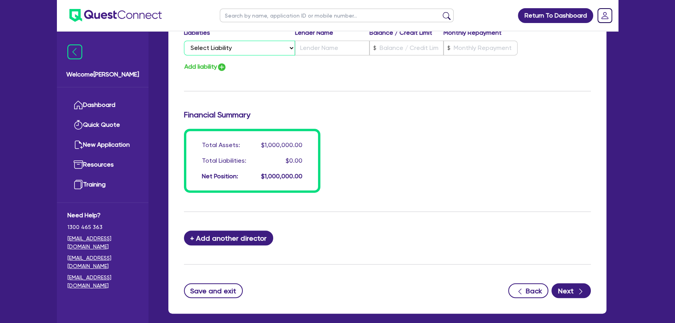
scroll to position [425, 0]
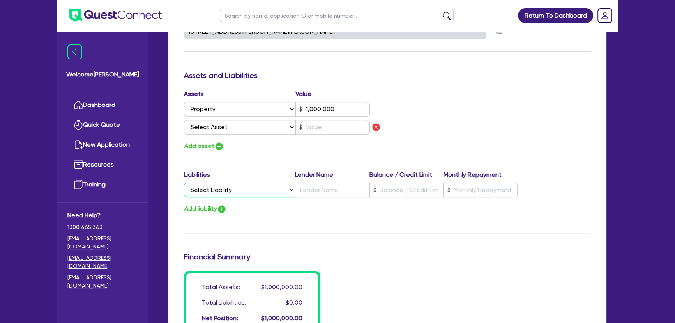
click at [273, 190] on select "Select Liability Credit card Mortgage Investment property loan Vehicle loan Tru…" at bounding box center [239, 189] width 111 height 15
select select "MORTGAGE"
click at [184, 182] on select "Select Liability Credit card Mortgage Investment property loan Vehicle loan Tru…" at bounding box center [239, 189] width 111 height 15
type input "0"
type input "0451 456 995"
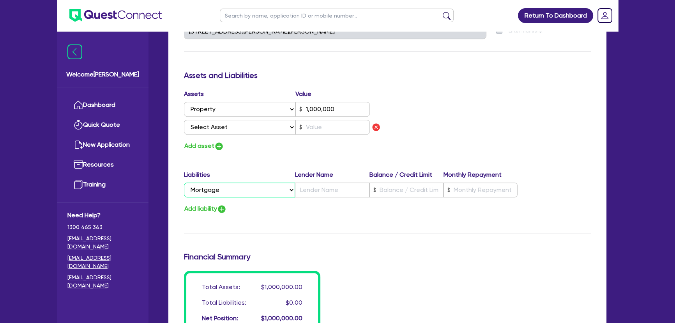
type input "1,000,000"
click at [328, 176] on label "Lender Name" at bounding box center [332, 174] width 74 height 9
click at [324, 185] on input "text" at bounding box center [332, 189] width 74 height 15
type input "0"
type input "0451 456 995"
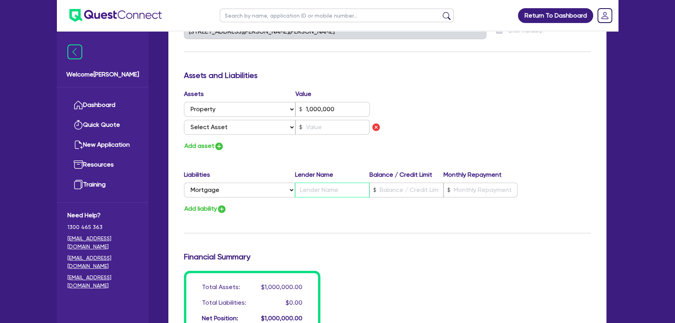
type input "1,000,000"
type input "A"
type input "0"
type input "0451 456 995"
type input "1,000,000"
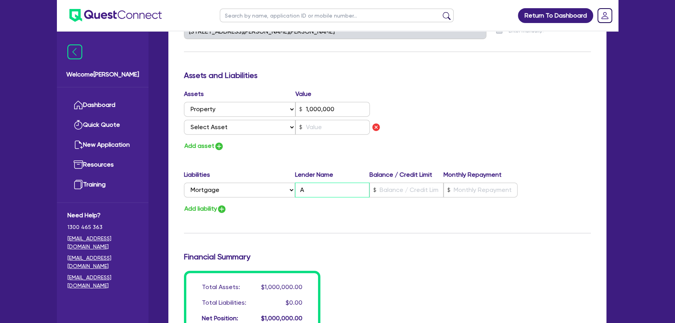
type input "AN"
type input "0"
type input "0451 456 995"
type input "1,000,000"
type input "ANZ"
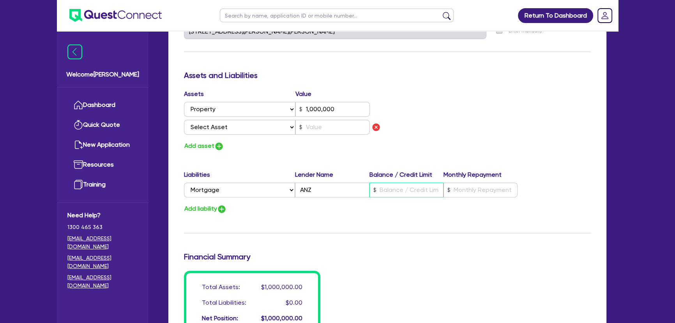
click at [409, 188] on input "text" at bounding box center [406, 189] width 74 height 15
type input "0"
type input "0451 456 995"
type input "1,000,000"
type input "2"
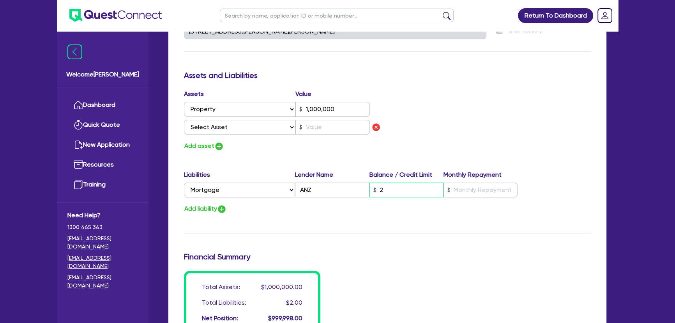
type input "0"
type input "0451 456 995"
type input "1,000,000"
type input "21"
type input "0"
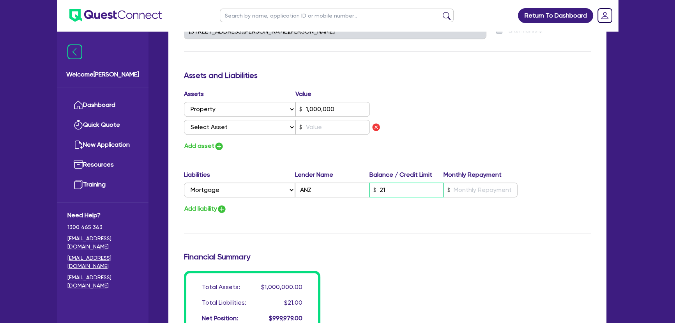
type input "0451 456 995"
type input "1,000,000"
type input "210"
type input "0"
type input "0451 456 995"
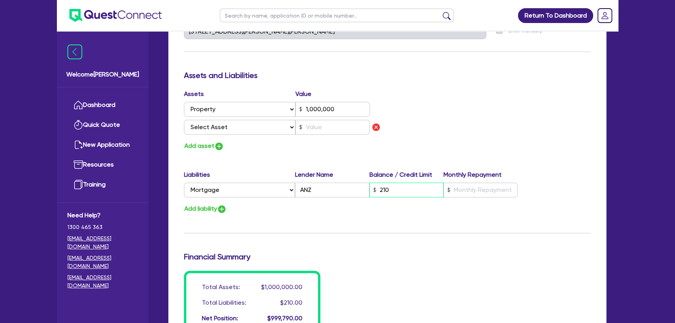
type input "1,000,000"
type input "2,100"
type input "0"
type input "0451 456 995"
type input "1,000,000"
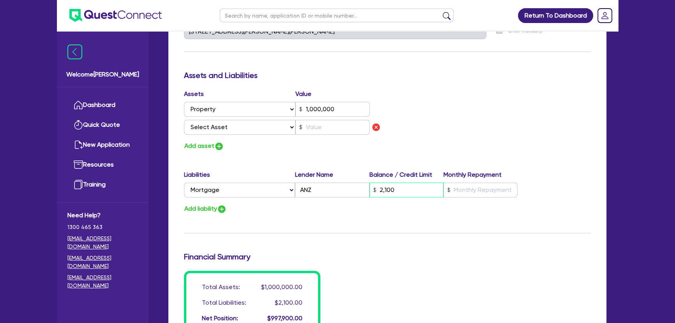
type input "210"
type input "0"
type input "0451 456 995"
type input "1,000,000"
type input "21"
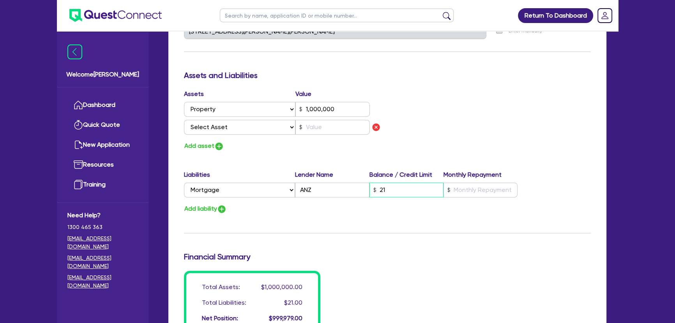
type input "0"
type input "0451 456 995"
type input "1,000,000"
type input "2"
type input "0"
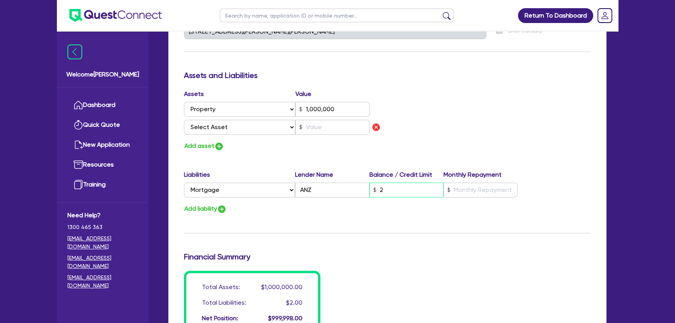
type input "0451 456 995"
type input "1,000,000"
type input "22"
type input "0"
type input "0451 456 995"
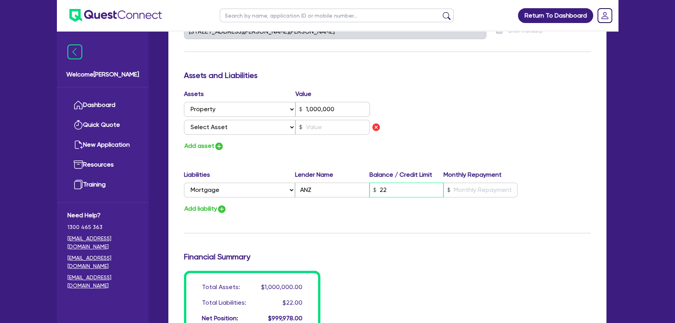
type input "1,000,000"
type input "220"
type input "0"
type input "0451 456 995"
type input "1,000,000"
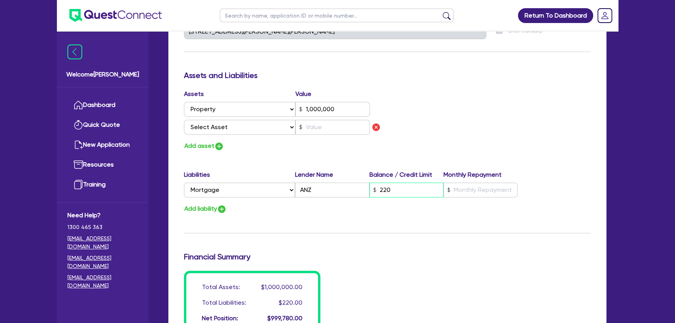
type input "2,200"
type input "0"
type input "0451 456 995"
type input "1,000,000"
type input "22,000"
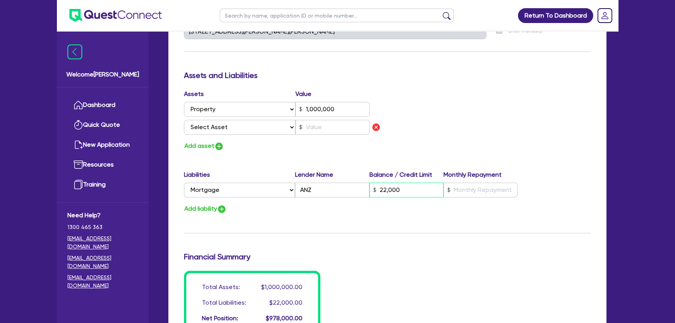
type input "0"
type input "0451 456 995"
type input "1,000,000"
type input "220,000"
click at [480, 191] on input "text" at bounding box center [480, 189] width 74 height 15
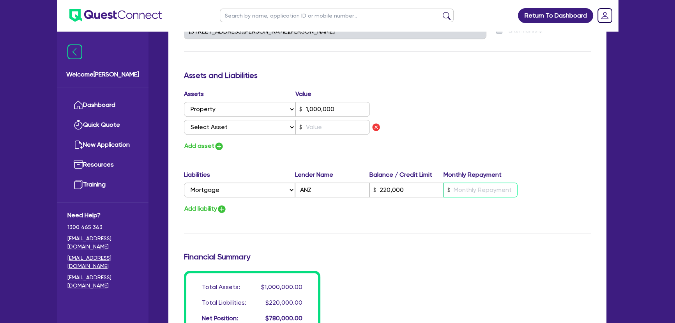
type input "0"
type input "0451 456 995"
type input "1,000,000"
type input "220,000"
type input "2"
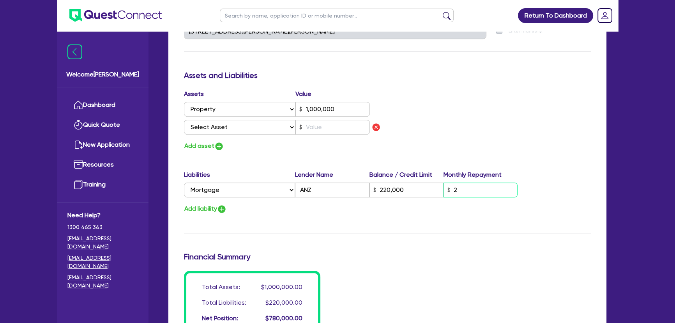
type input "0"
type input "0451 456 995"
type input "1,000,000"
type input "220,000"
type input "24"
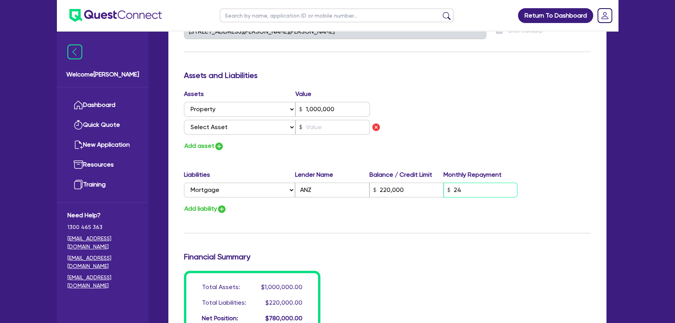
type input "0"
type input "0451 456 995"
type input "1,000,000"
type input "220,000"
type input "2,450"
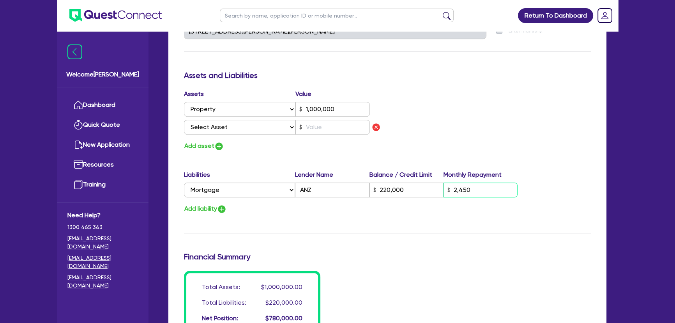
type input "0"
type input "0451 456 995"
type input "1,000,000"
type input "220,000"
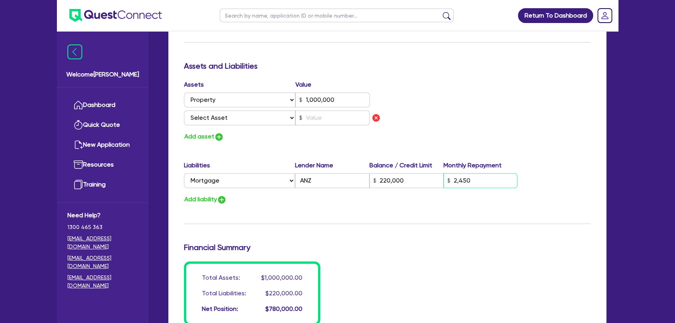
scroll to position [460, 0]
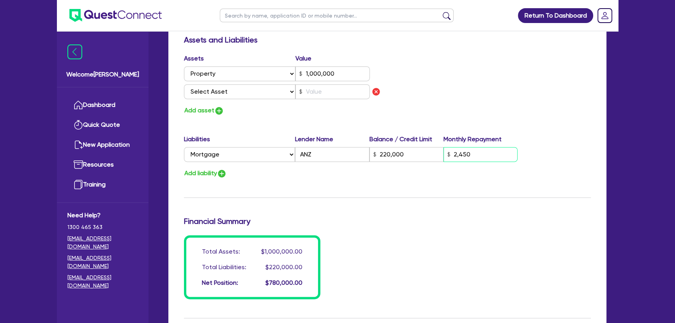
type input "2,450"
click at [268, 95] on select "Select Asset Cash Property Investment property Vehicle Truck Trailer Equipment …" at bounding box center [239, 91] width 111 height 15
select select "TRUCK"
click at [184, 84] on select "Select Asset Cash Property Investment property Vehicle Truck Trailer Equipment …" at bounding box center [239, 91] width 111 height 15
type input "0"
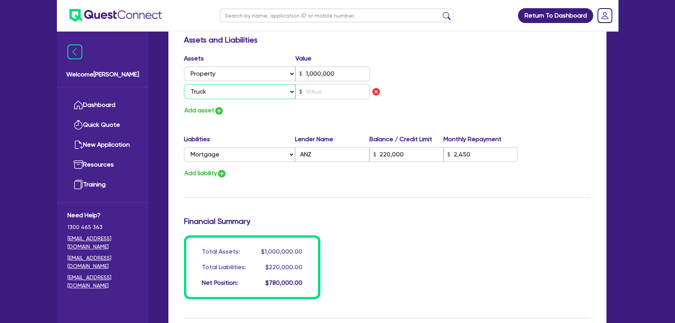
type input "0451 456 995"
type input "1,000,000"
type input "220,000"
type input "2,450"
click at [334, 88] on input "text" at bounding box center [332, 91] width 74 height 15
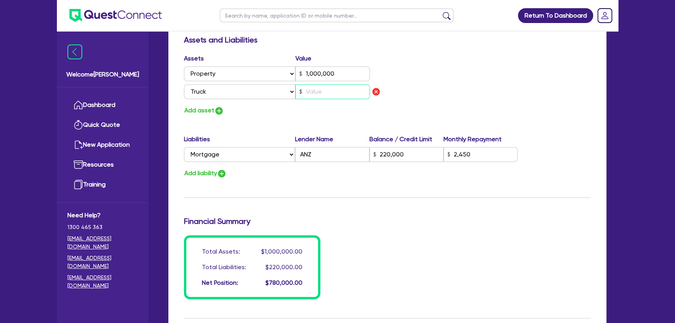
type input "0"
type input "0451 456 995"
type input "1,000,000"
click at [215, 103] on div "Assets Value Select Asset Cash Property Investment property Vehicle Truck Trail…" at bounding box center [282, 85] width 209 height 62
click at [217, 109] on img "button" at bounding box center [218, 110] width 9 height 9
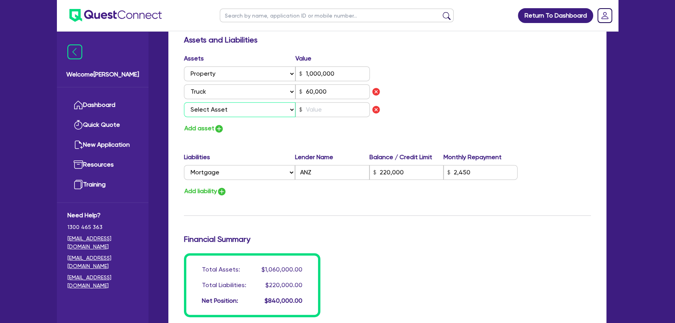
click at [218, 109] on select "Select Asset Cash Property Investment property Vehicle Truck Trailer Equipment …" at bounding box center [239, 109] width 111 height 15
click at [184, 102] on select "Select Asset Cash Property Investment property Vehicle Truck Trailer Equipment …" at bounding box center [239, 109] width 111 height 15
click at [308, 114] on input "text" at bounding box center [332, 109] width 74 height 15
click at [451, 118] on div "Assets Value Select Asset Cash Property Investment property Vehicle Truck Trail…" at bounding box center [387, 94] width 418 height 80
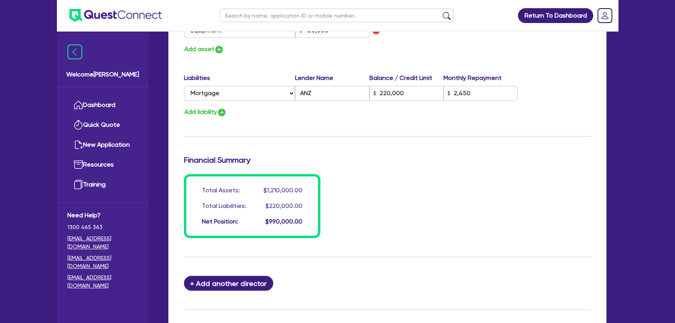
scroll to position [602, 0]
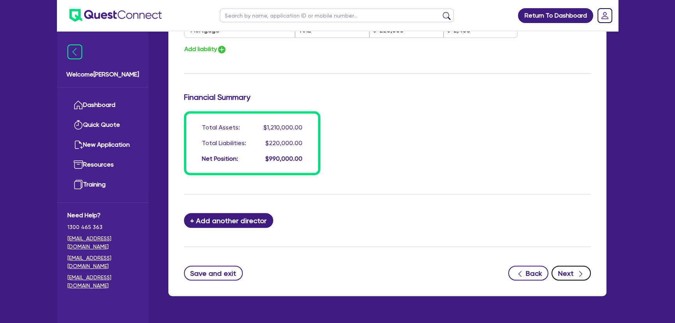
click at [566, 272] on button "Next" at bounding box center [570, 272] width 39 height 15
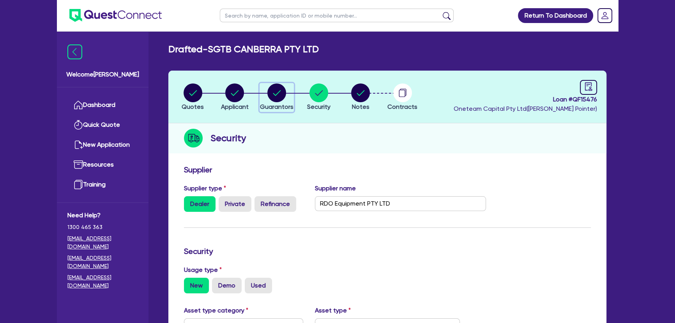
click at [282, 98] on circle "button" at bounding box center [276, 92] width 19 height 19
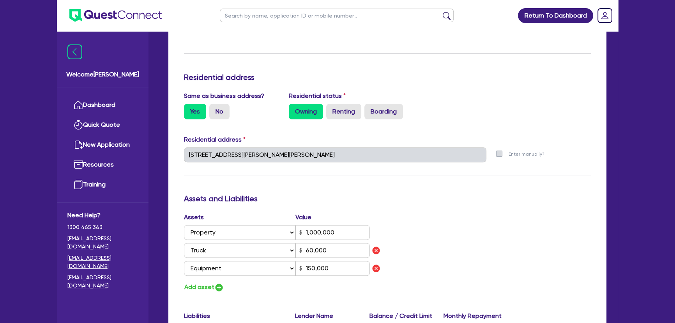
scroll to position [390, 0]
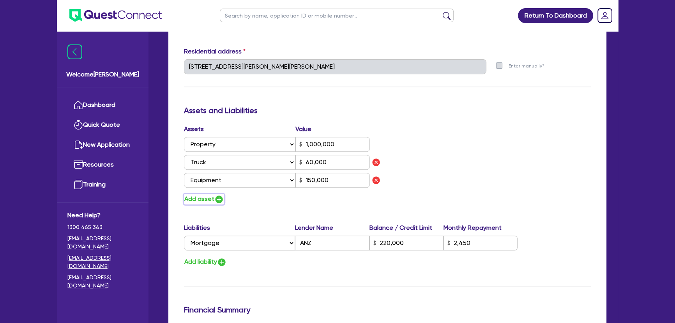
click at [221, 199] on img "button" at bounding box center [218, 198] width 9 height 9
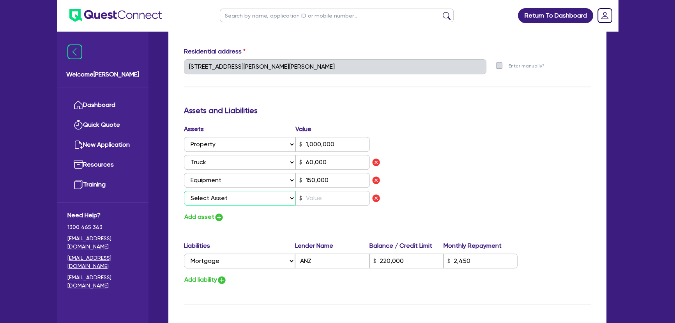
click at [225, 193] on select "Select Asset Cash Property Investment property Vehicle Truck Trailer Equipment …" at bounding box center [239, 197] width 111 height 15
click at [184, 190] on select "Select Asset Cash Property Investment property Vehicle Truck Trailer Equipment …" at bounding box center [239, 197] width 111 height 15
click at [346, 200] on input "text" at bounding box center [332, 197] width 74 height 15
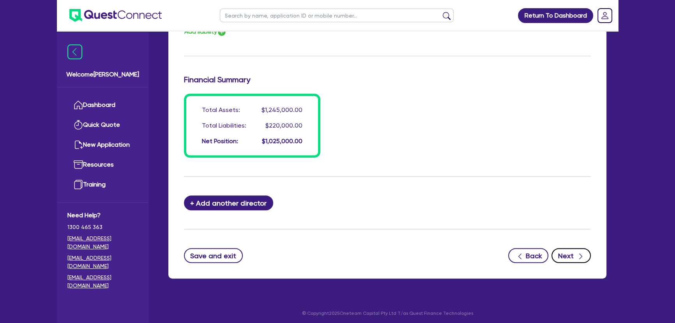
click at [562, 256] on button "Next" at bounding box center [570, 255] width 39 height 15
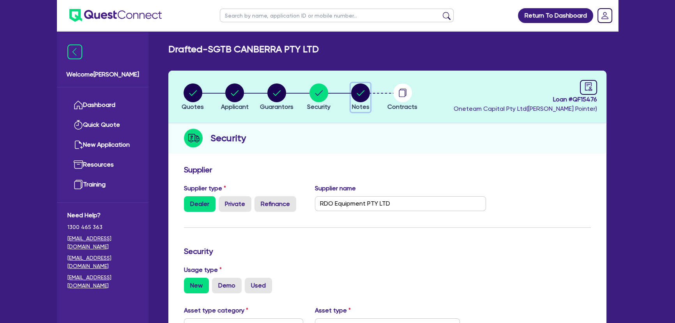
click at [356, 98] on circle "button" at bounding box center [360, 92] width 19 height 19
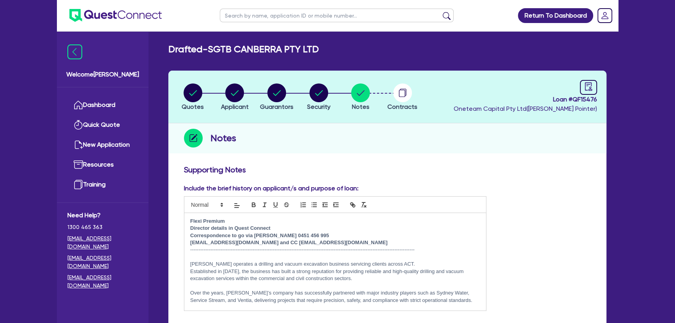
click at [553, 97] on span "Loan # QF15476" at bounding box center [524, 99] width 143 height 9
click at [564, 98] on span "Loan # QF15476" at bounding box center [524, 99] width 143 height 9
click at [582, 86] on div at bounding box center [588, 87] width 17 height 15
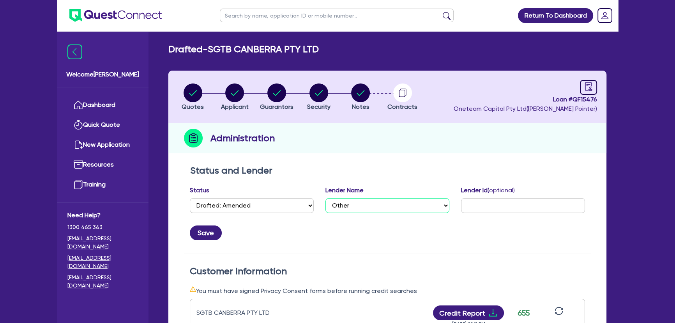
click at [405, 203] on select "Select AAMF AFS Alex Bank Angle Finance Azora Banjo BigStone BOQ Finance Brande…" at bounding box center [387, 205] width 124 height 15
click at [325, 198] on select "Select AAMF AFS Alex Bank Angle Finance Azora Banjo BigStone BOQ Finance Brande…" at bounding box center [387, 205] width 124 height 15
click at [203, 231] on button "Save" at bounding box center [206, 232] width 32 height 15
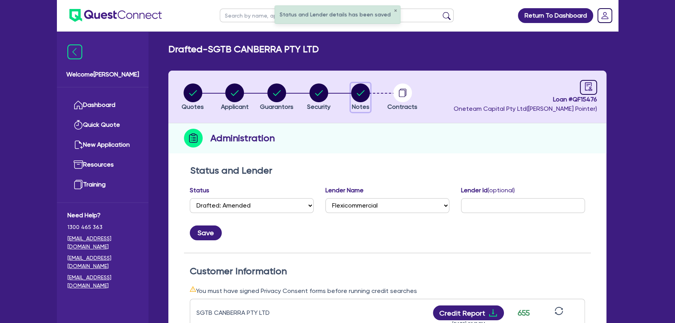
click at [367, 85] on icon "button" at bounding box center [360, 92] width 19 height 19
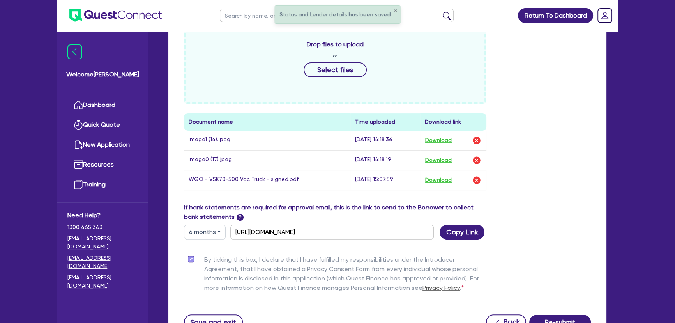
scroll to position [400, 0]
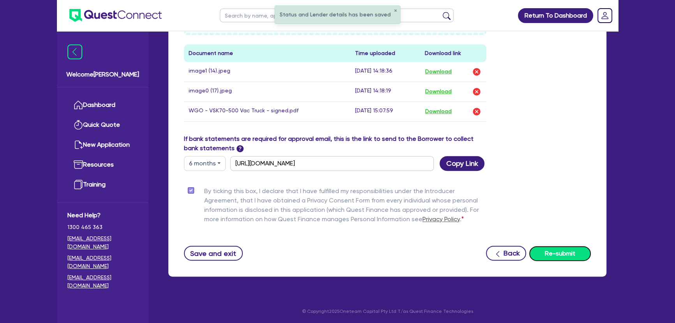
click at [549, 256] on button "Re-submit" at bounding box center [560, 253] width 62 height 15
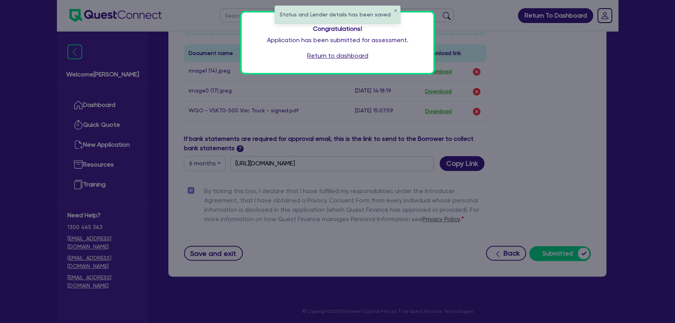
click at [343, 55] on link "Return to dashboard" at bounding box center [337, 55] width 61 height 9
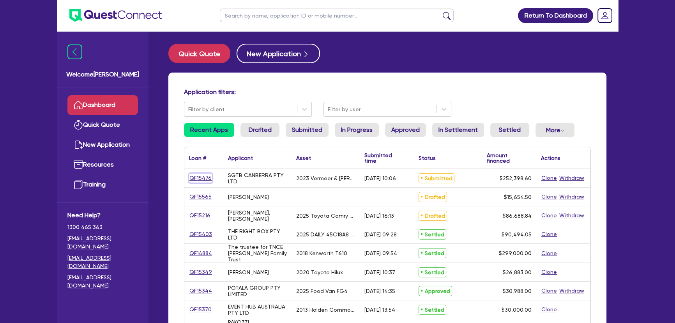
click at [197, 178] on link "QF15476" at bounding box center [200, 177] width 23 height 9
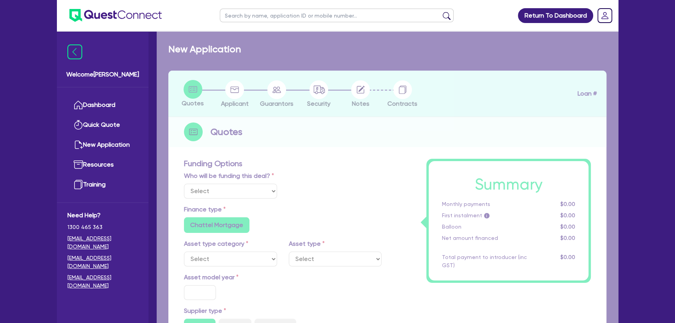
select select "Other"
select select "PRIMARY_ASSETS"
type input "2023"
radio input "true"
type input "254,898.6"
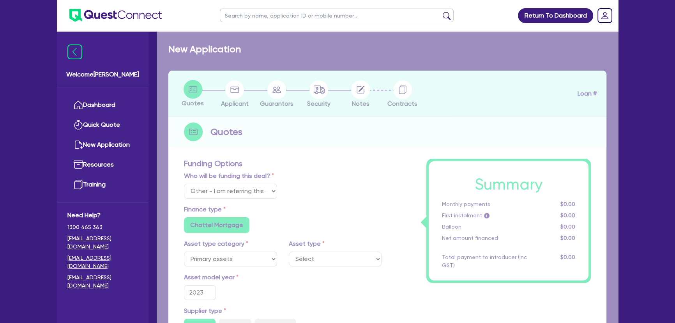
type input "2,500"
type input "2"
type input "5,047.97"
type input "6.85"
type input "900"
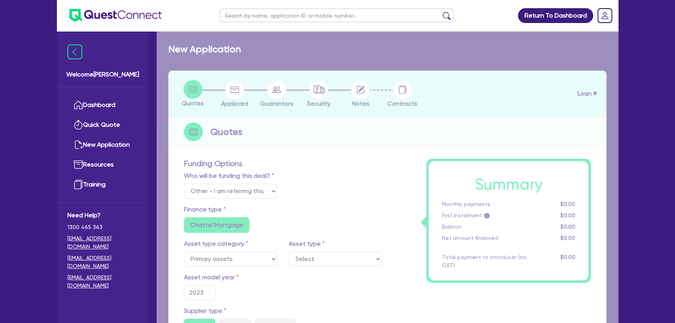
radio input "false"
select select "YELLOW_GOODS_AND_EXCAVATORS"
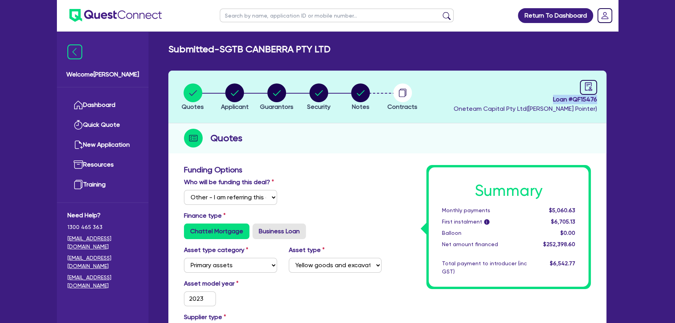
drag, startPoint x: 552, startPoint y: 100, endPoint x: 607, endPoint y: 100, distance: 54.9
copy span "Loan # QF15476"
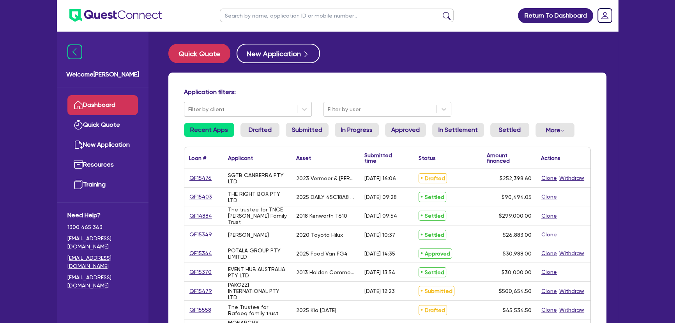
click at [99, 16] on img at bounding box center [115, 15] width 92 height 13
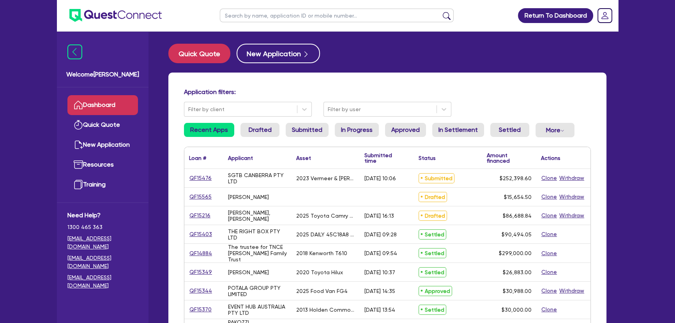
click at [240, 17] on input "text" at bounding box center [337, 16] width 234 height 14
type input "[PERSON_NAME]"
click at [440, 12] on button "submit" at bounding box center [446, 17] width 12 height 11
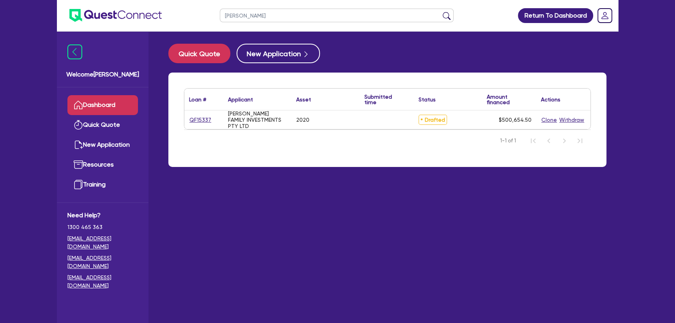
click at [210, 118] on div "QF15337" at bounding box center [203, 119] width 29 height 9
click at [206, 119] on link "QF15337" at bounding box center [200, 119] width 23 height 9
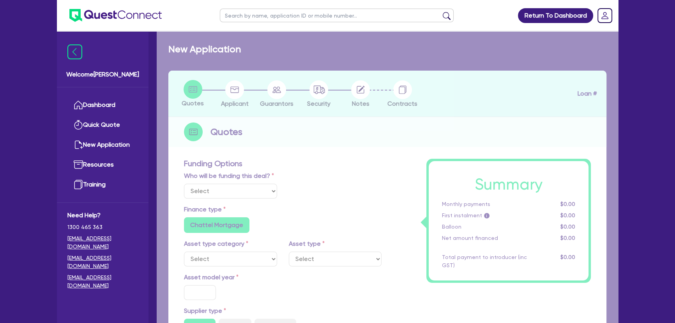
select select "Other"
select select "PRIMARY_ASSETS"
type input "2020"
type input "500,000"
type input "3"
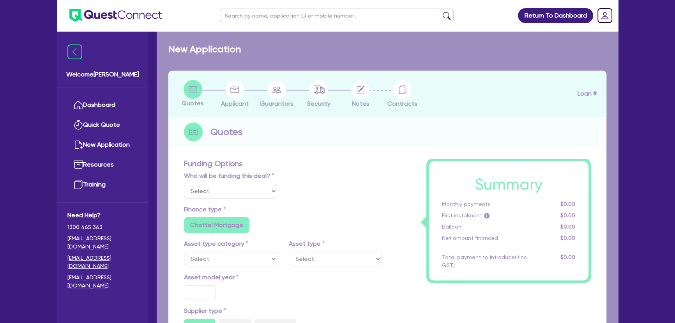
type input "15,019.64"
type input "7"
radio input "true"
radio input "false"
select select "YELLOW_GOODS_AND_EXCAVATORS"
